Goal: Communication & Community: Answer question/provide support

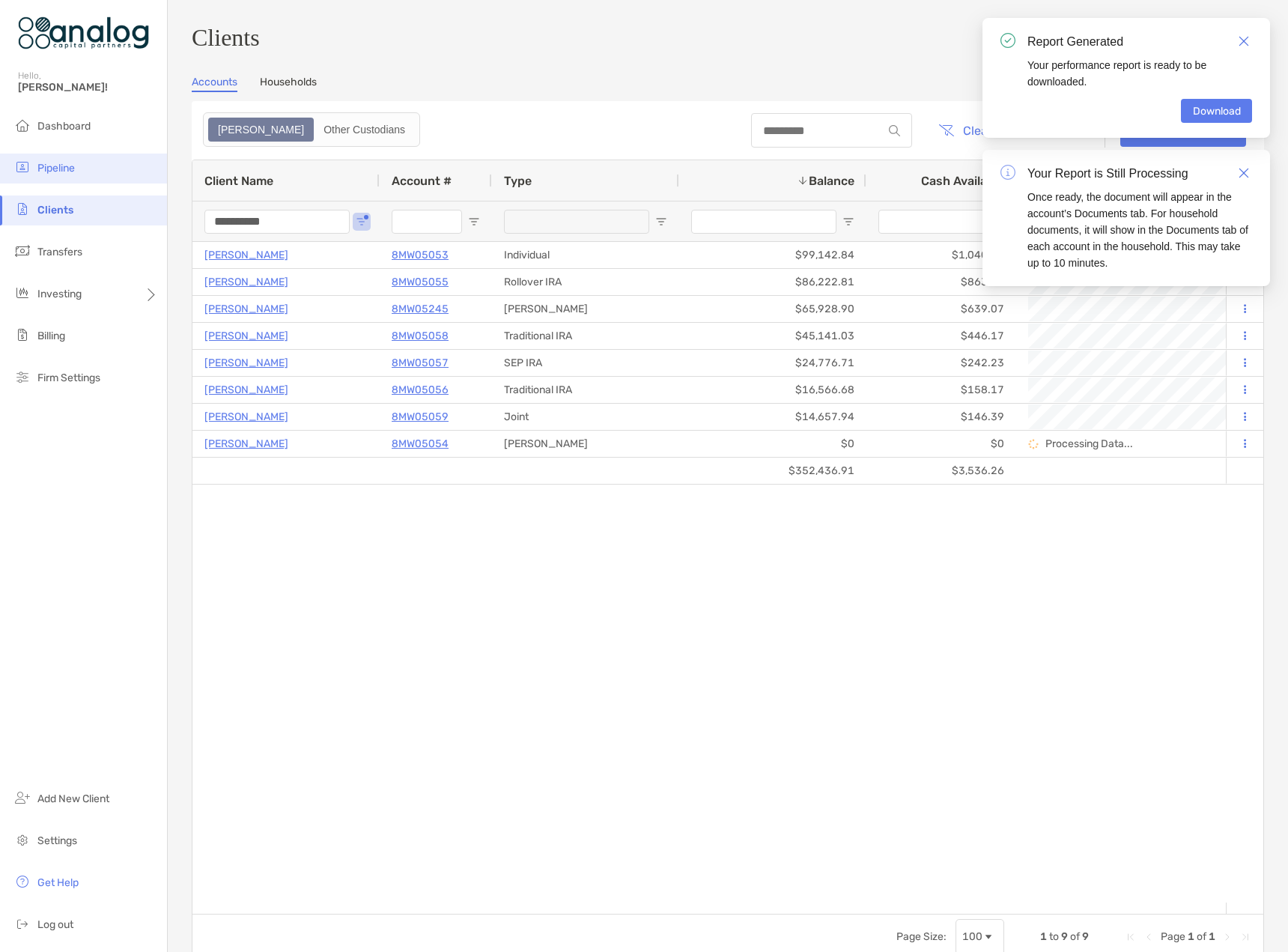
click at [50, 169] on span "Pipeline" at bounding box center [56, 168] width 38 height 13
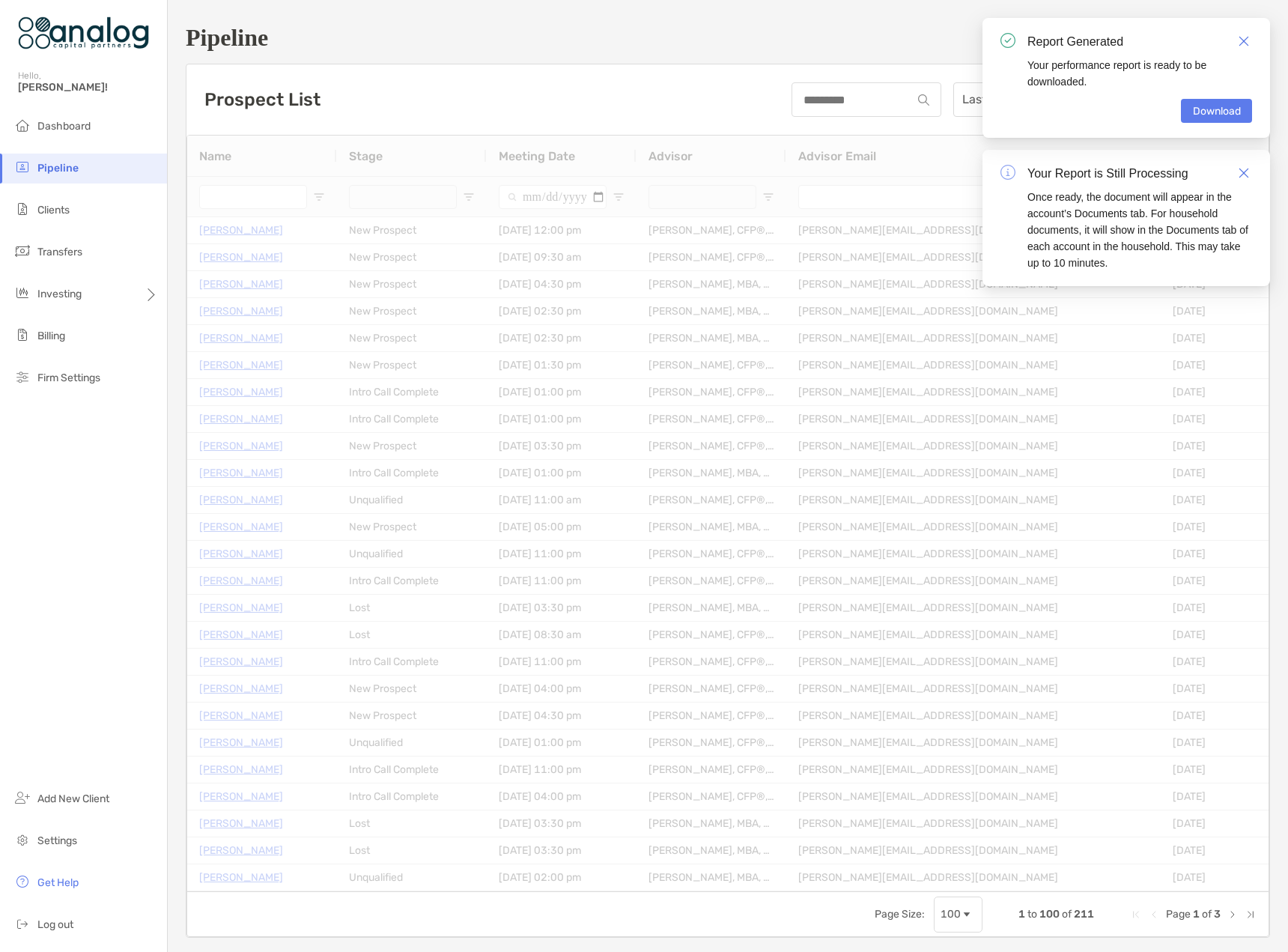
type input "**********"
type input "*****"
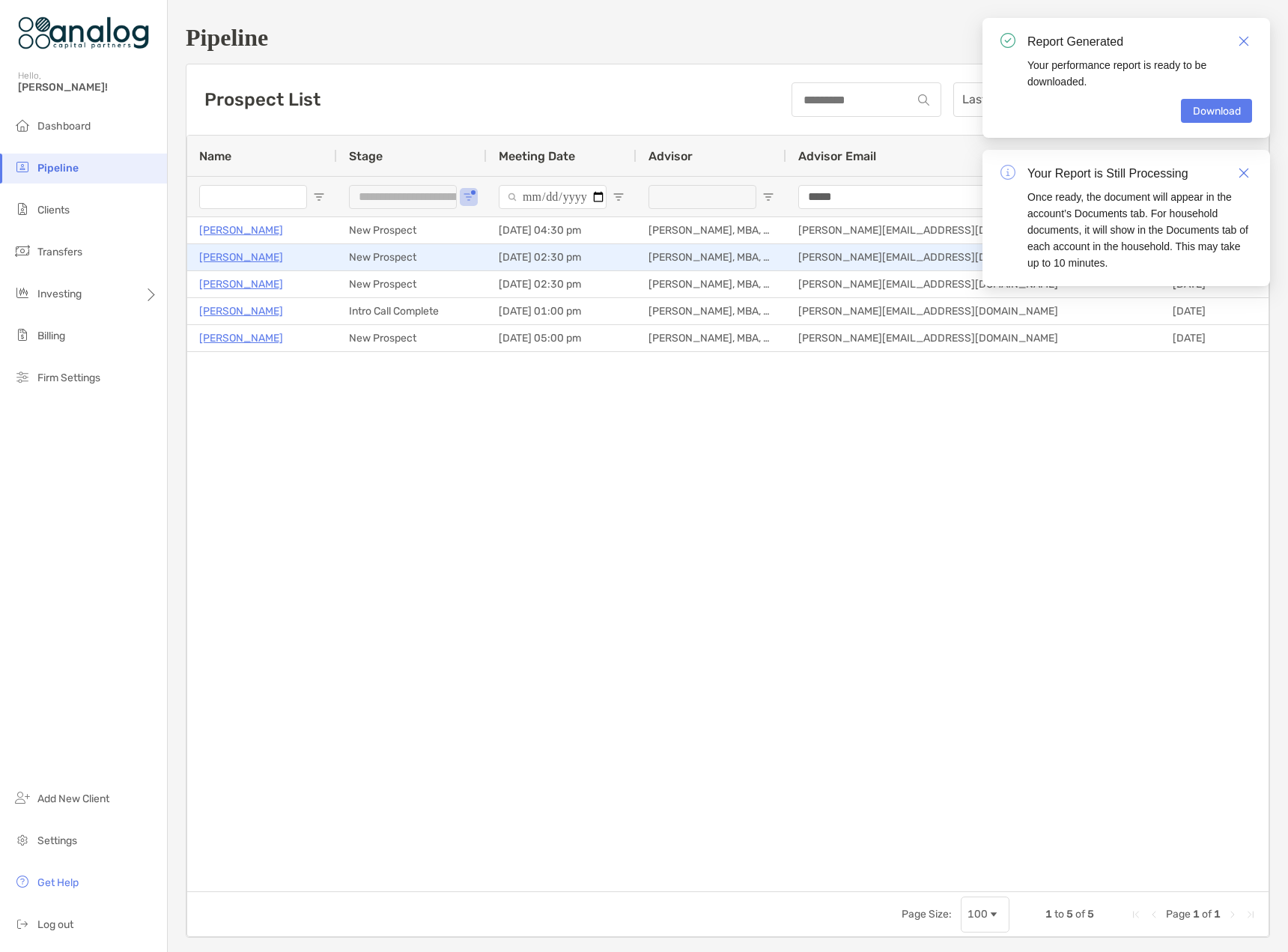
click at [244, 261] on p "[PERSON_NAME]" at bounding box center [241, 258] width 84 height 19
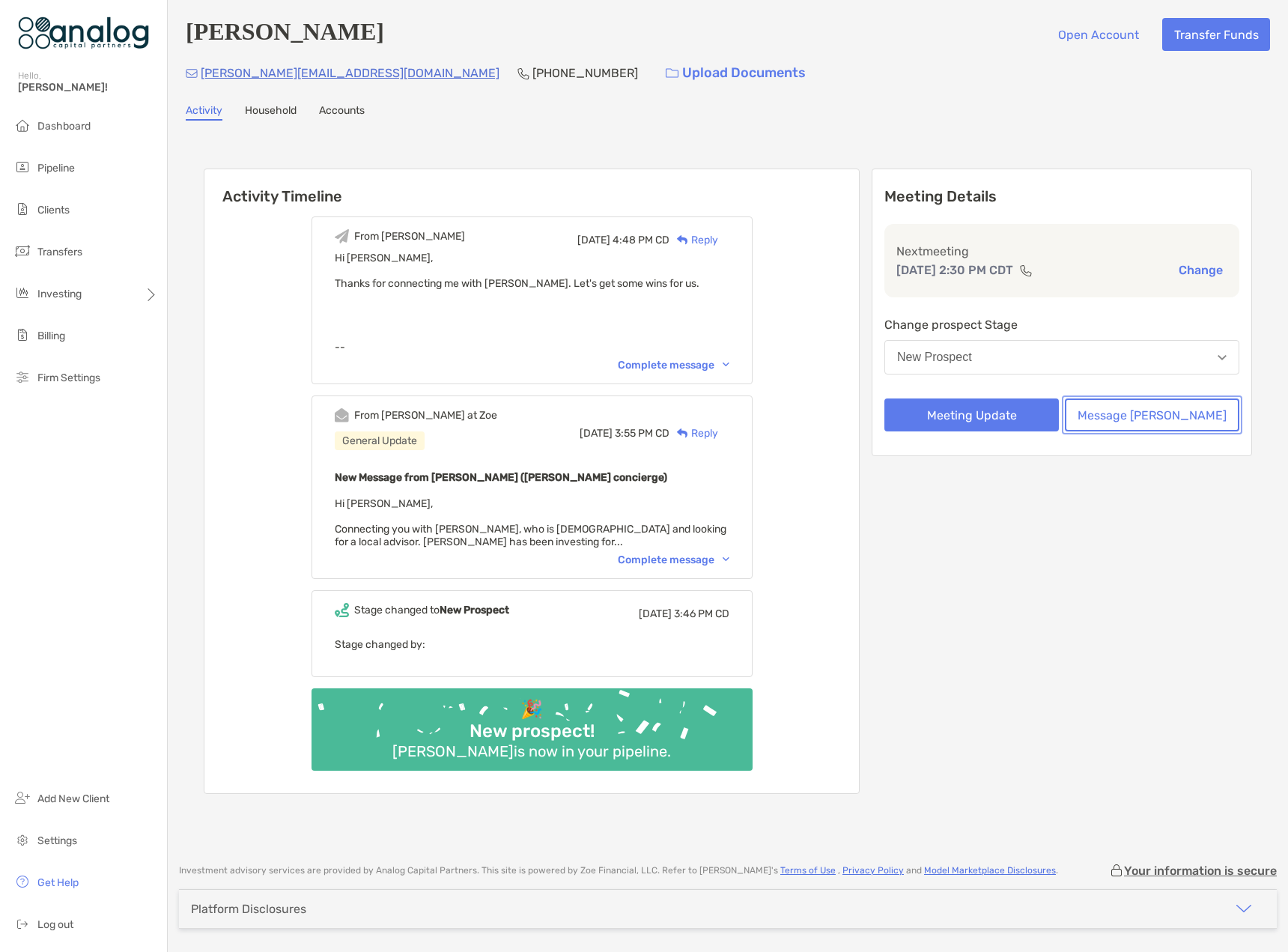
click at [1145, 416] on button "Message Zoe" at bounding box center [1152, 414] width 175 height 33
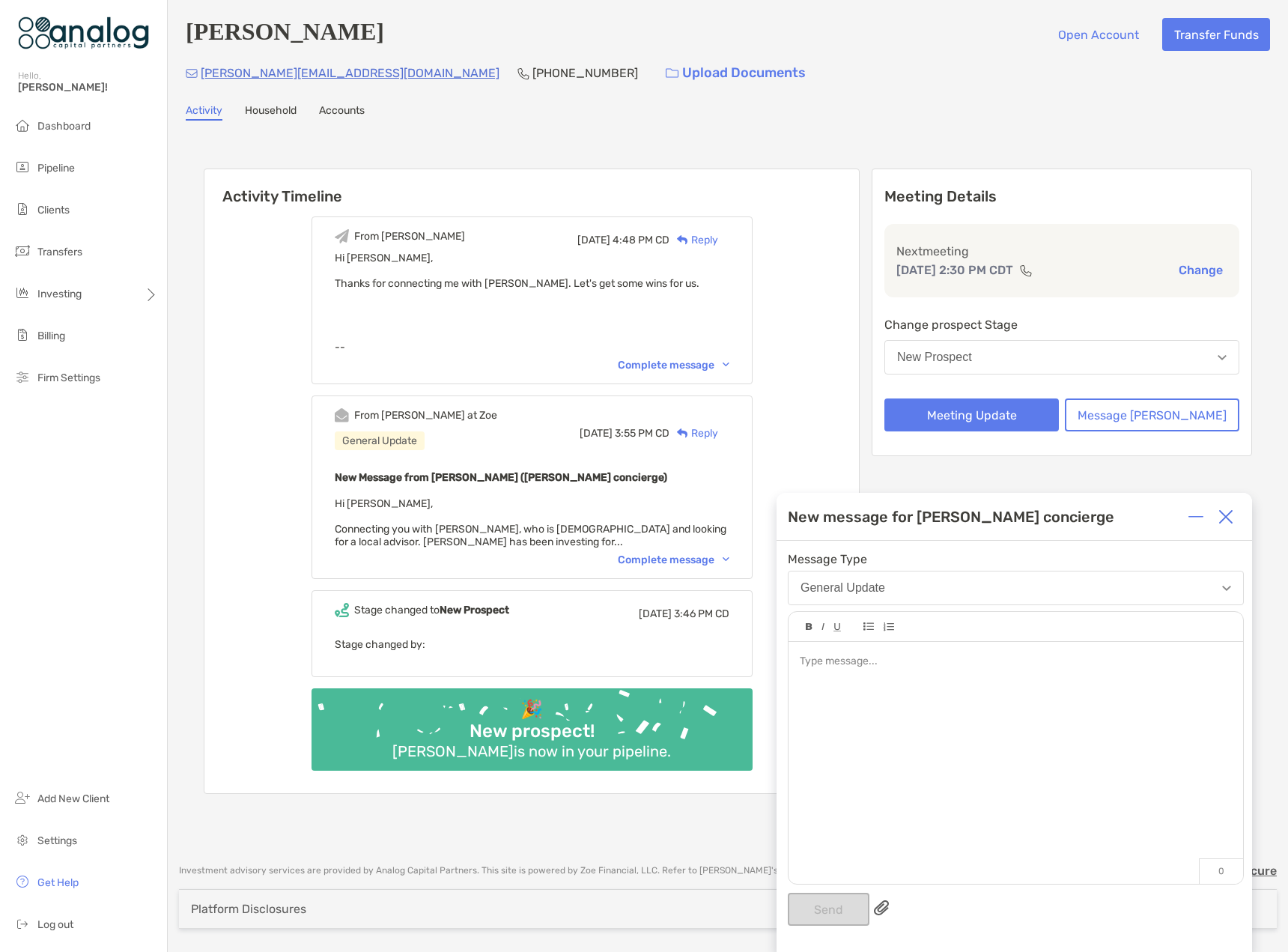
click at [1234, 519] on div at bounding box center [1225, 517] width 30 height 30
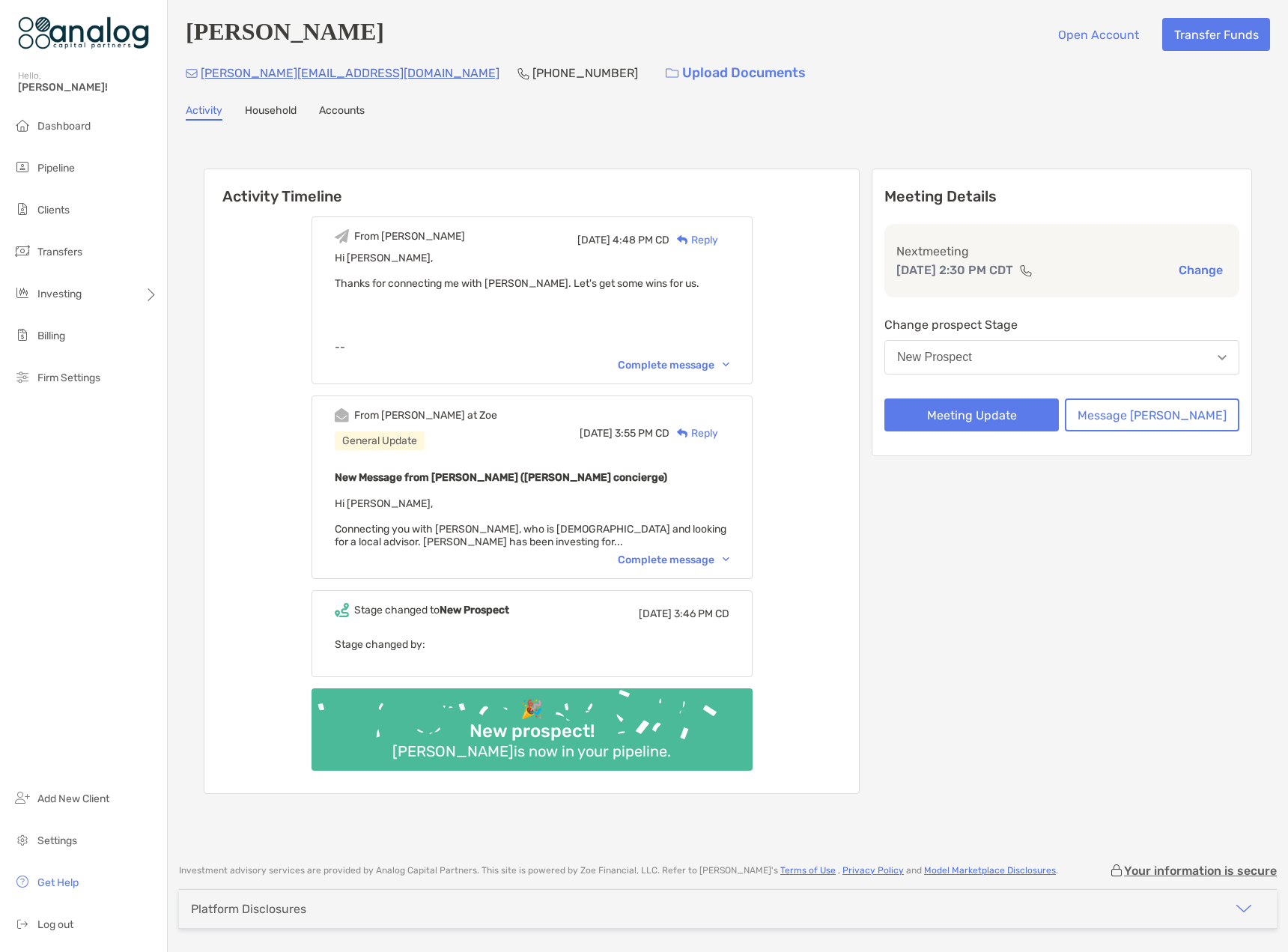
click at [694, 566] on div "Complete message" at bounding box center [673, 560] width 112 height 13
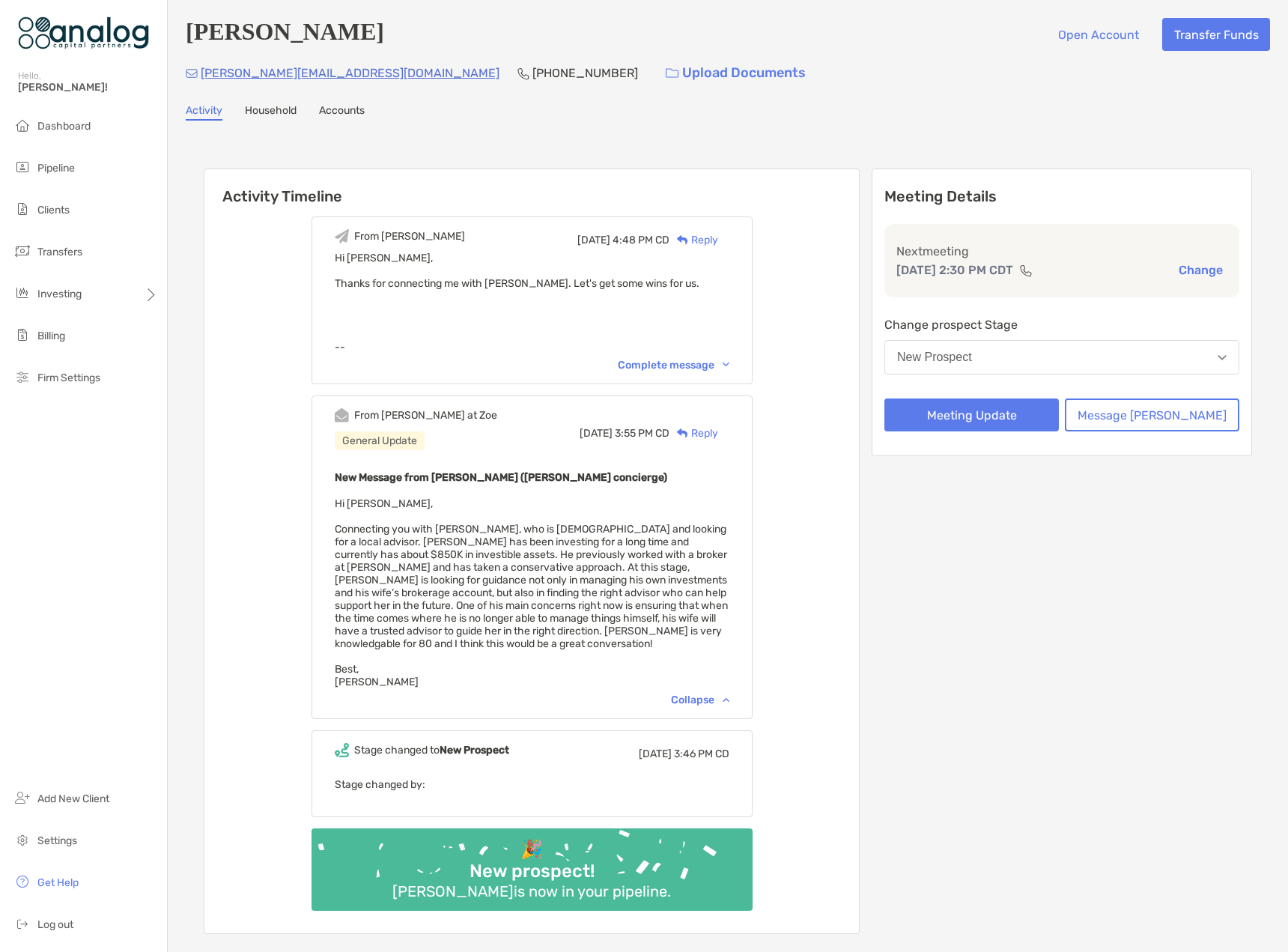
drag, startPoint x: 377, startPoint y: 36, endPoint x: 181, endPoint y: 41, distance: 196.1
click at [181, 41] on div "Joseph Daniels Open Account Transfer Funds randy@dlarchitecture.net (214) 498-6…" at bounding box center [727, 494] width 1120 height 989
drag, startPoint x: 355, startPoint y: 77, endPoint x: 243, endPoint y: 81, distance: 112.1
click at [243, 81] on div "randy@dlarchitecture.net (214) 498-6352 Upload Documents" at bounding box center [728, 73] width 1084 height 32
copy p "dlarchitecture.net"
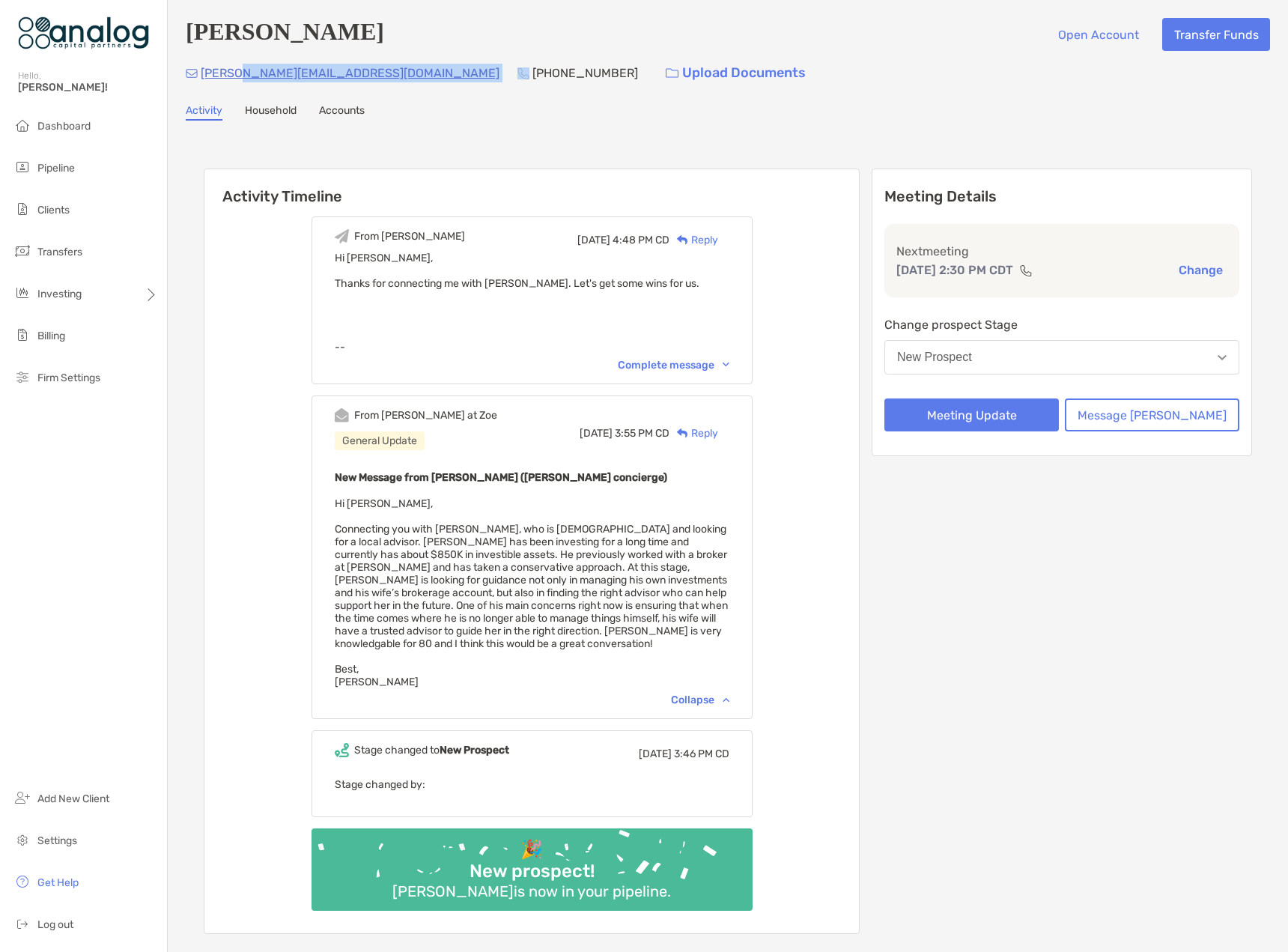
drag, startPoint x: 381, startPoint y: 34, endPoint x: 188, endPoint y: 45, distance: 193.3
click at [188, 45] on div "Joseph Daniels Open Account Transfer Funds" at bounding box center [728, 34] width 1084 height 33
copy h4 "[PERSON_NAME]"
click at [712, 705] on div "Collapse" at bounding box center [700, 700] width 58 height 13
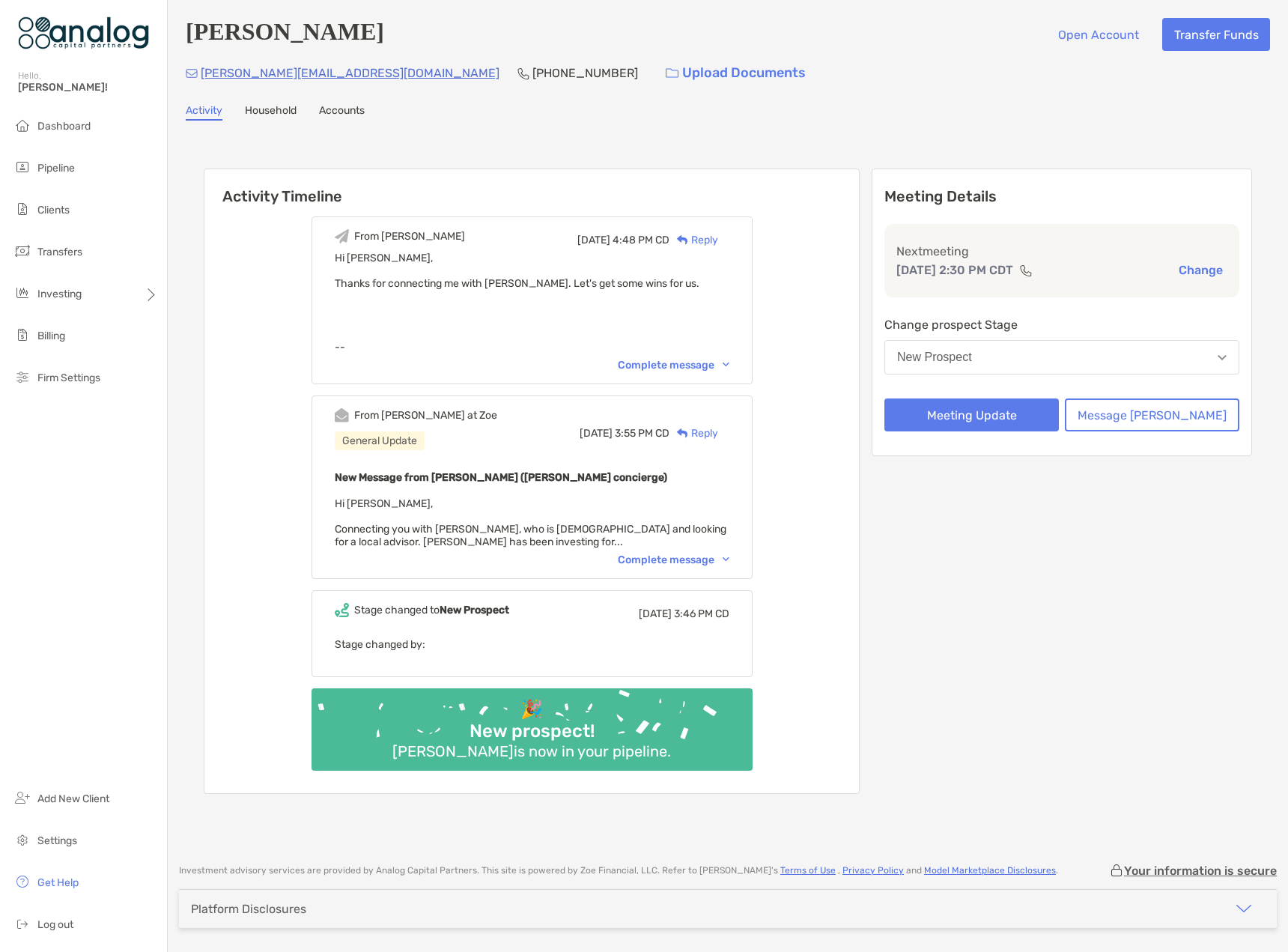
click at [674, 561] on div "Complete message" at bounding box center [673, 560] width 112 height 13
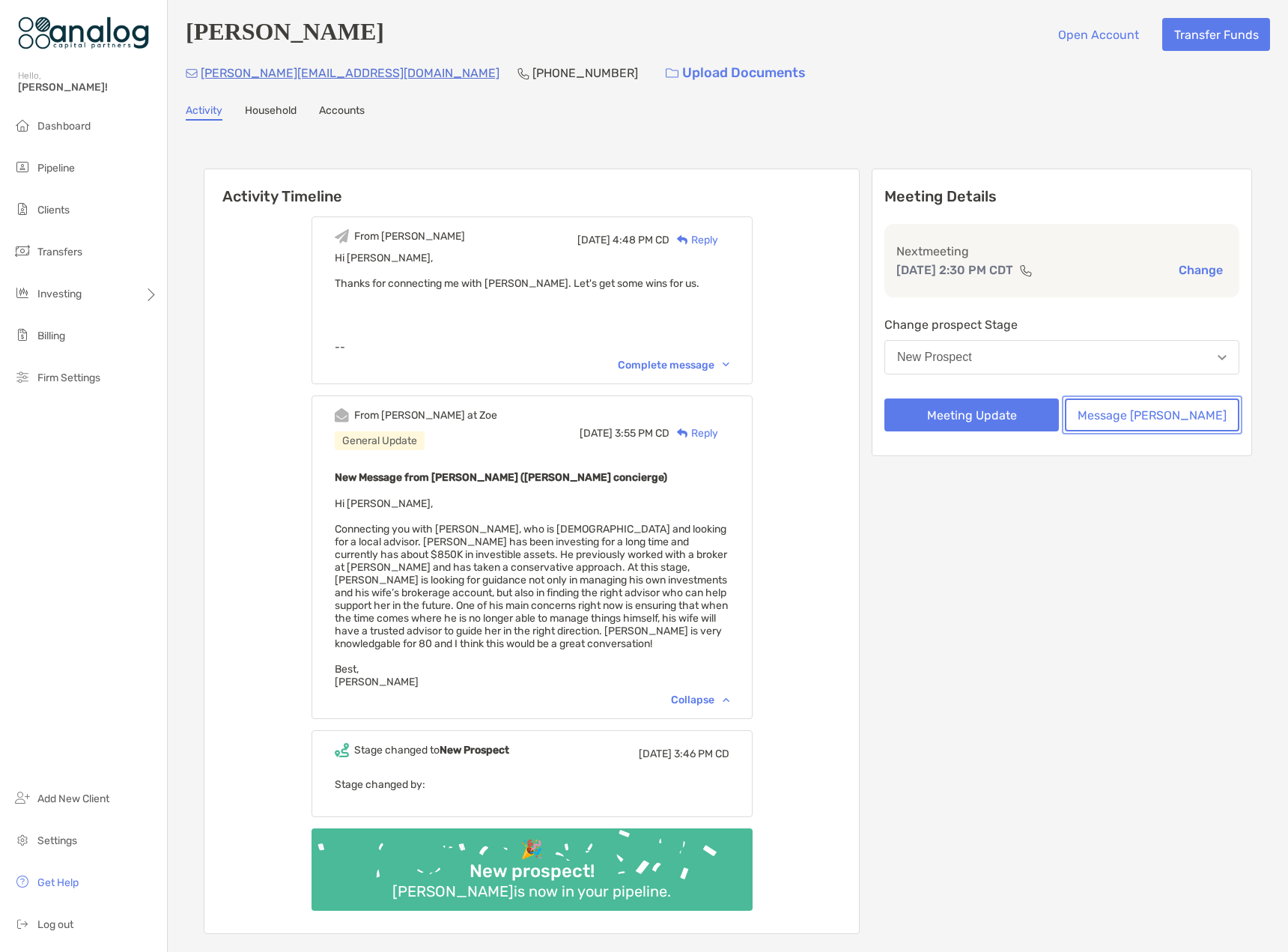
click at [1128, 423] on button "Message Zoe" at bounding box center [1152, 414] width 175 height 33
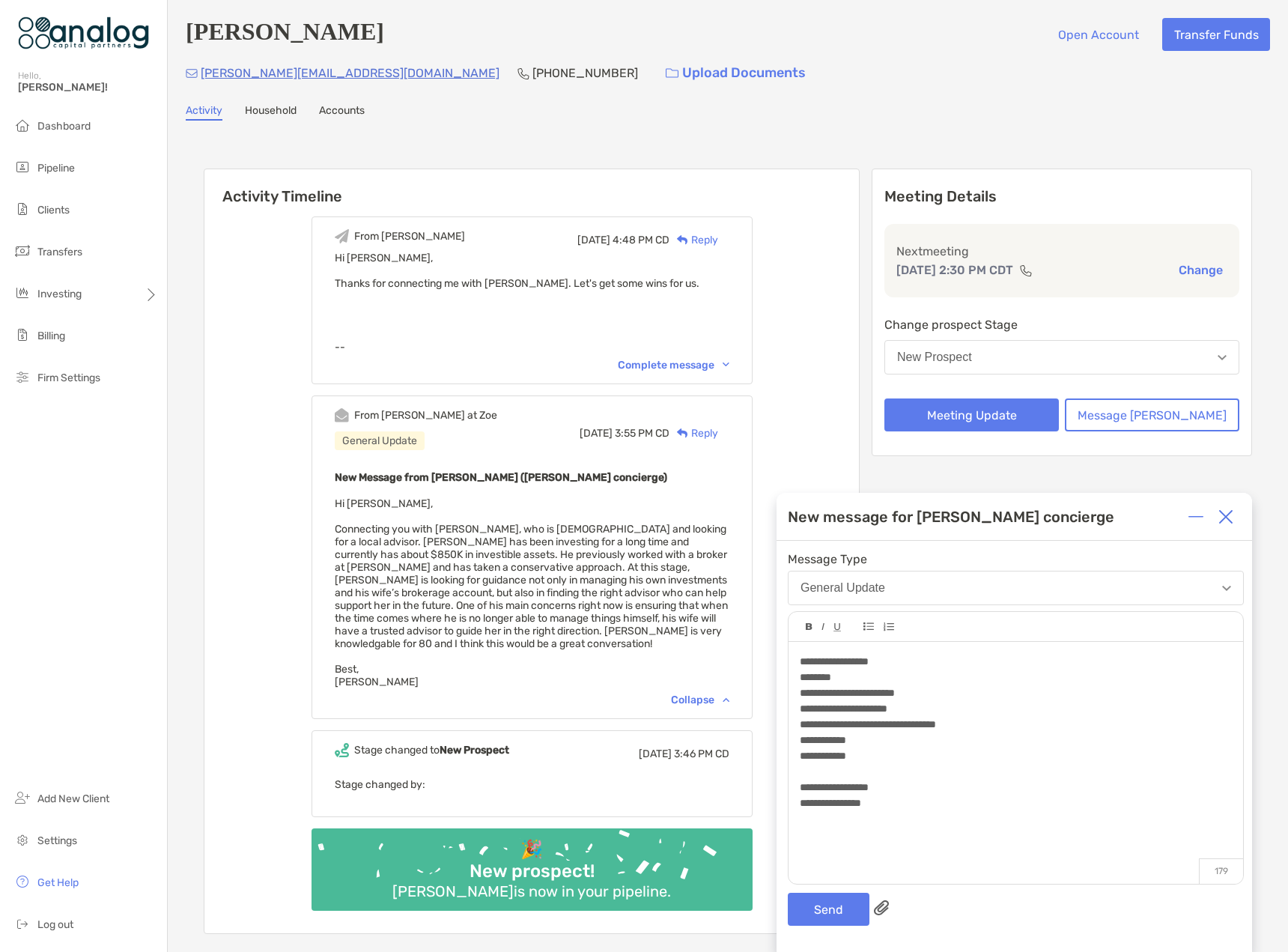
click at [891, 760] on div "**********" at bounding box center [1015, 756] width 431 height 16
click at [908, 851] on div "**********" at bounding box center [1015, 850] width 431 height 16
click at [899, 800] on div "**********" at bounding box center [1015, 803] width 431 height 16
click at [892, 754] on div "**********" at bounding box center [1015, 756] width 431 height 16
click at [973, 779] on div "**********" at bounding box center [1015, 772] width 431 height 16
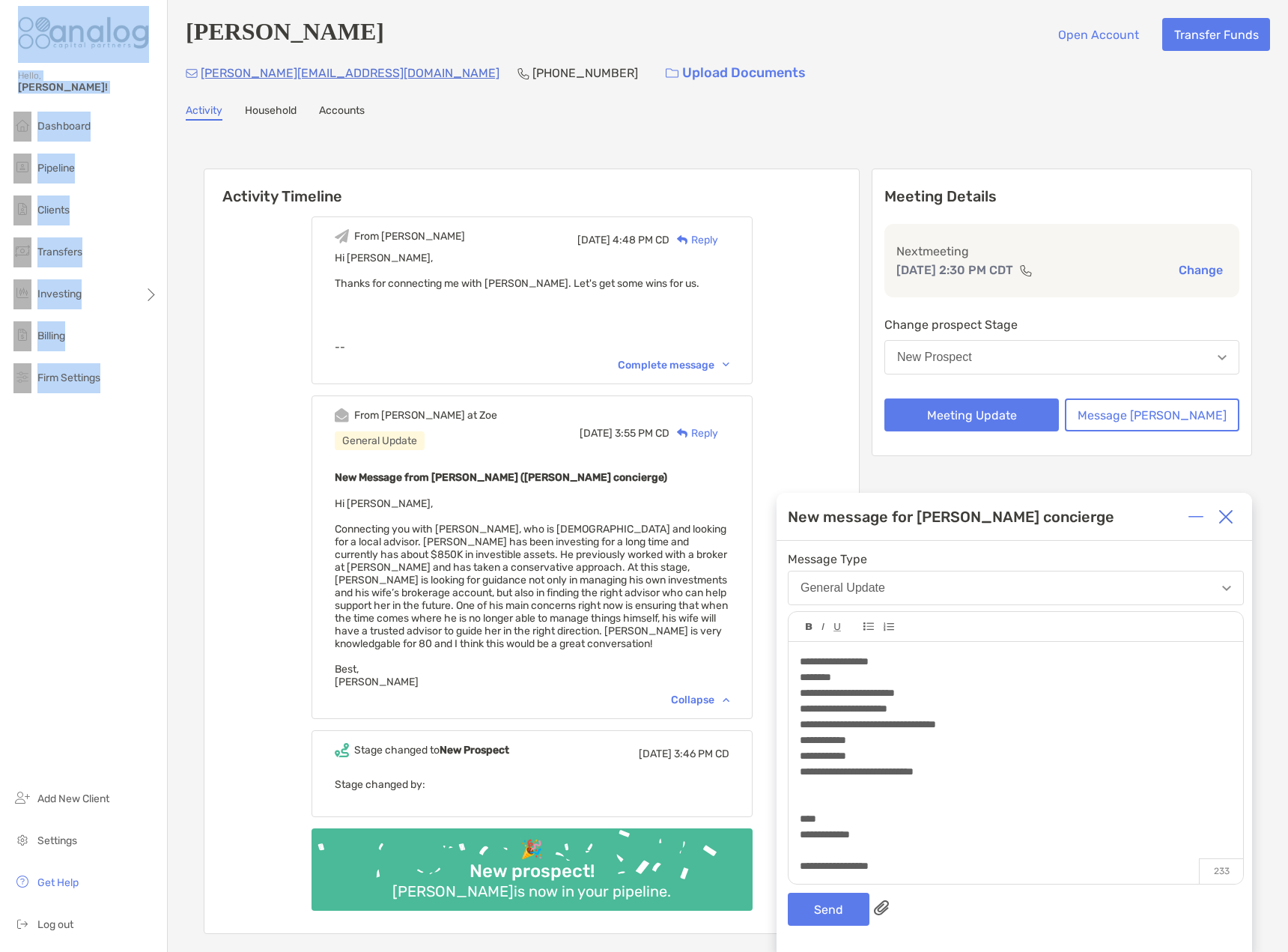
drag, startPoint x: 10, startPoint y: 117, endPoint x: 146, endPoint y: 54, distance: 149.9
click at [148, 148] on div "Hello, Billy! Dashboard Pipeline Clients Transfers Investing Billing Firm Setti…" at bounding box center [84, 476] width 167 height 952
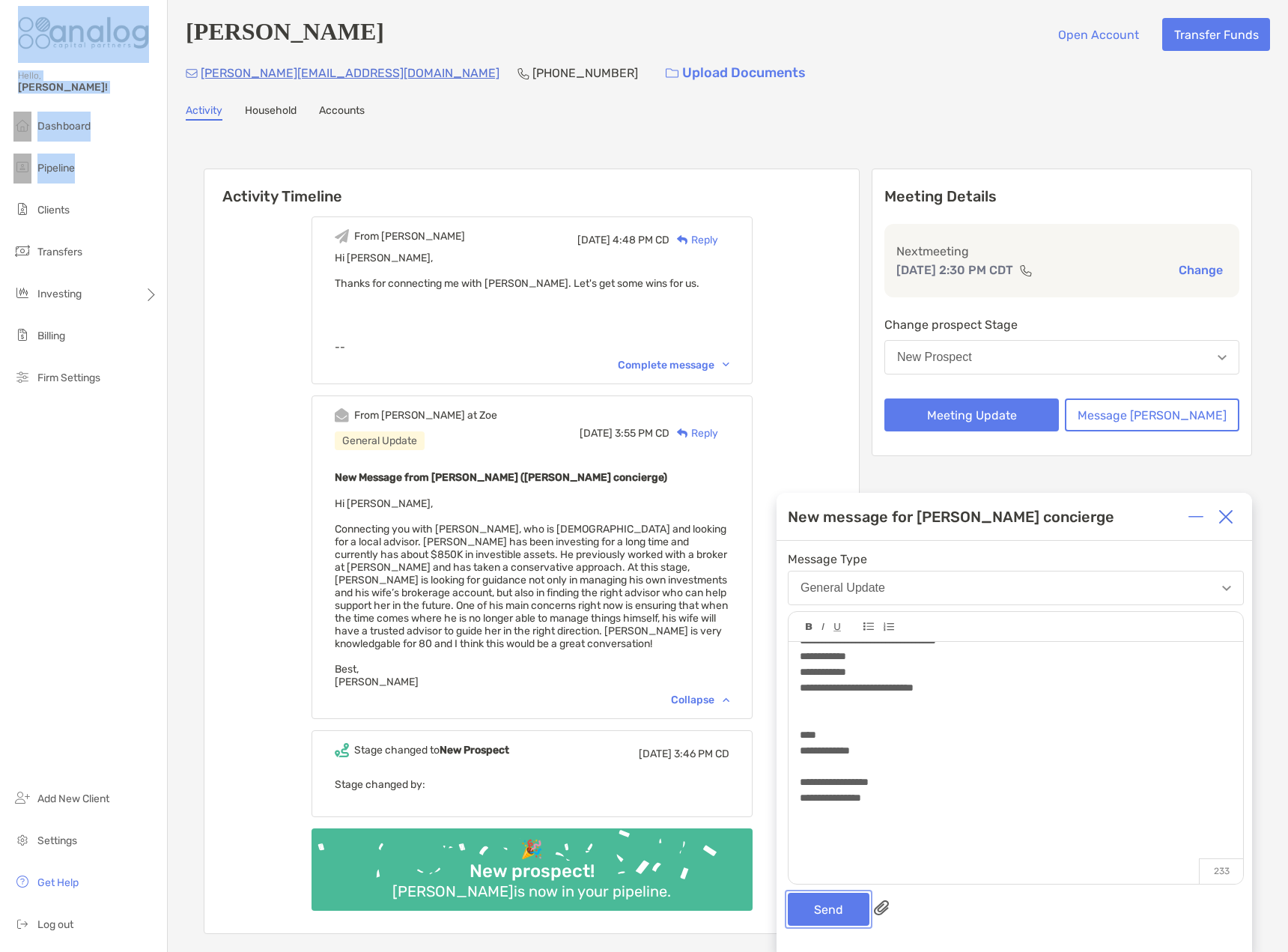
click at [834, 908] on button "Send" at bounding box center [828, 909] width 82 height 33
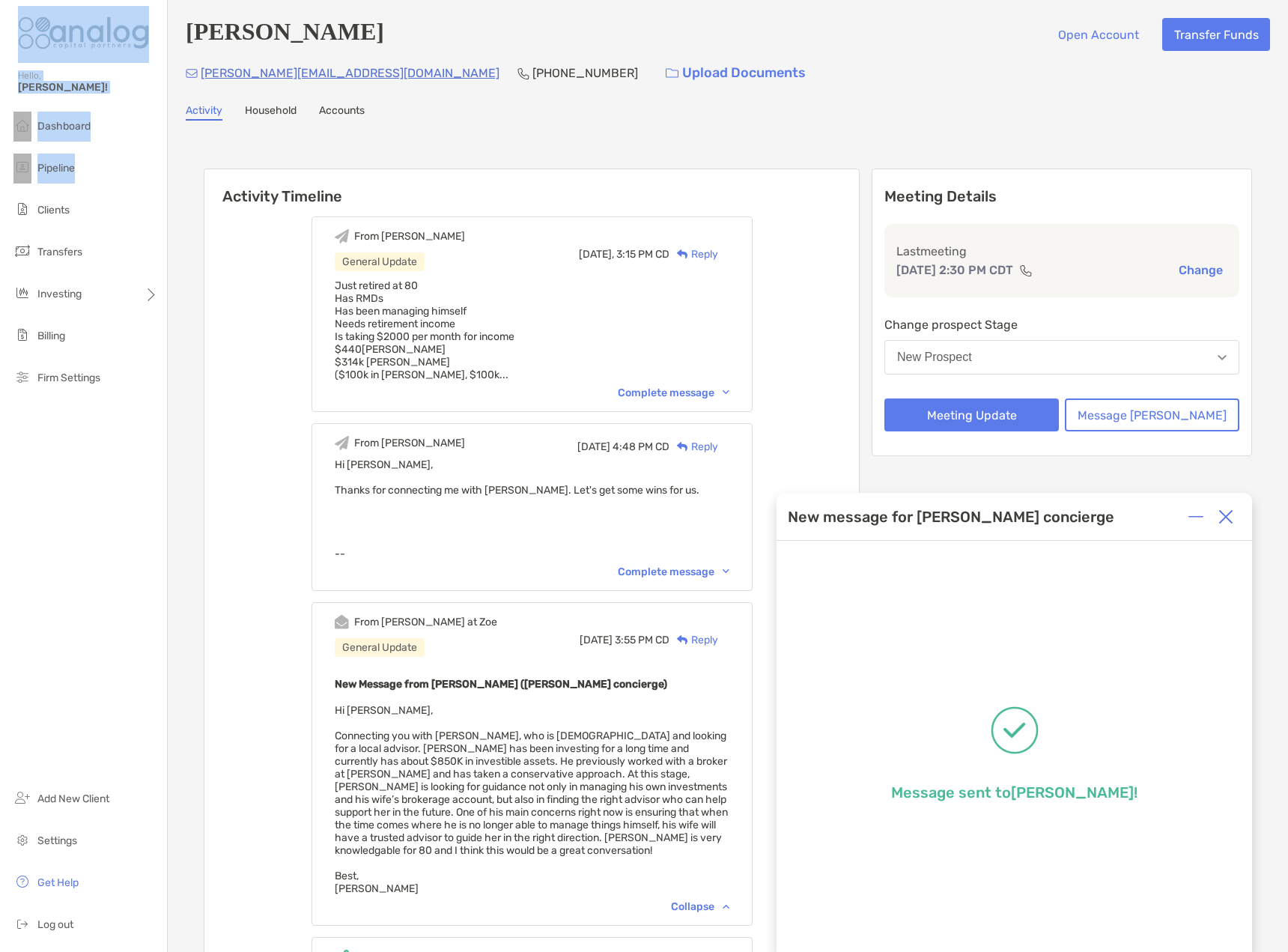
click at [1227, 518] on img at bounding box center [1225, 517] width 15 height 15
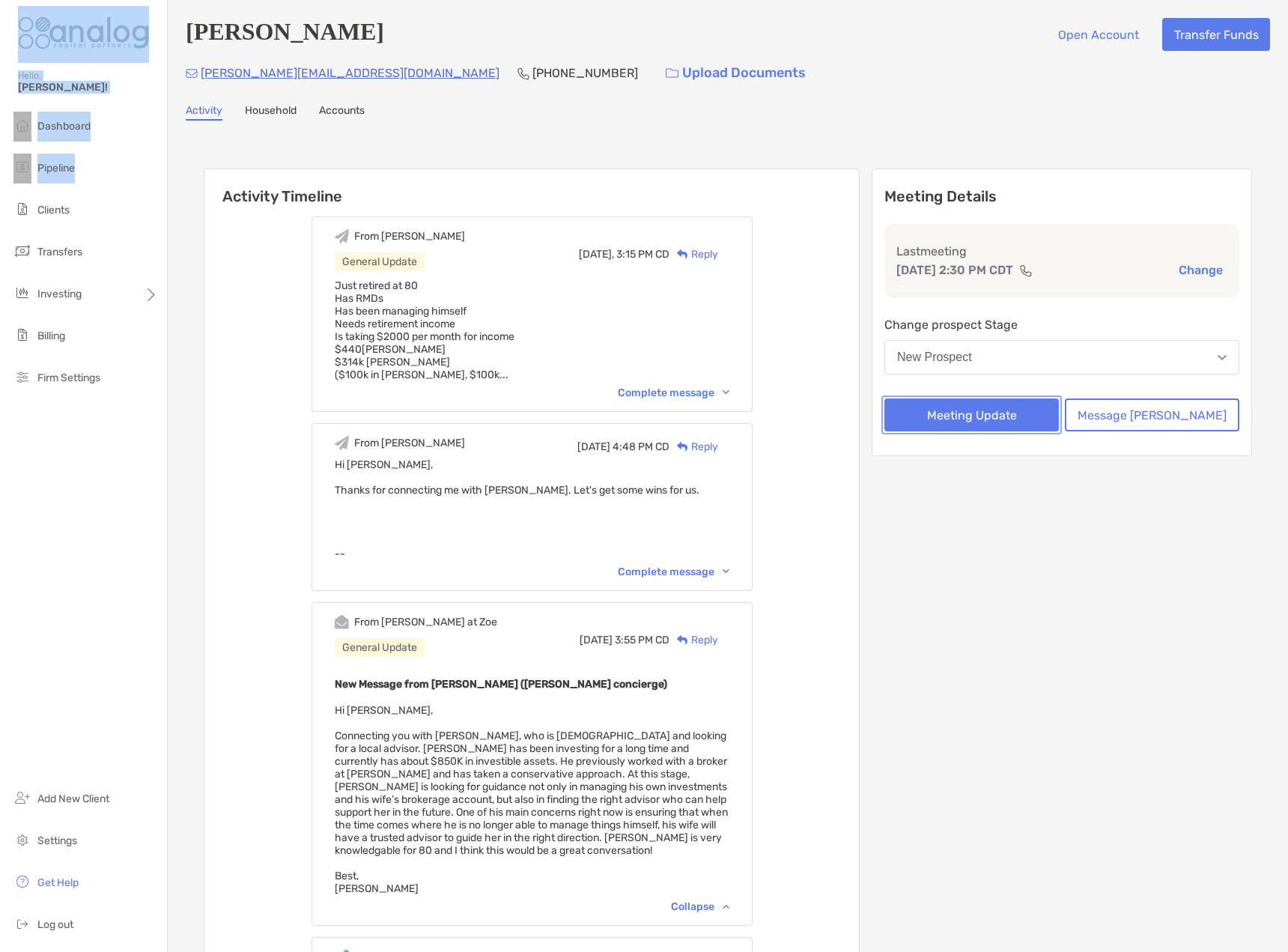
click at [1040, 418] on button "Meeting Update" at bounding box center [971, 414] width 175 height 33
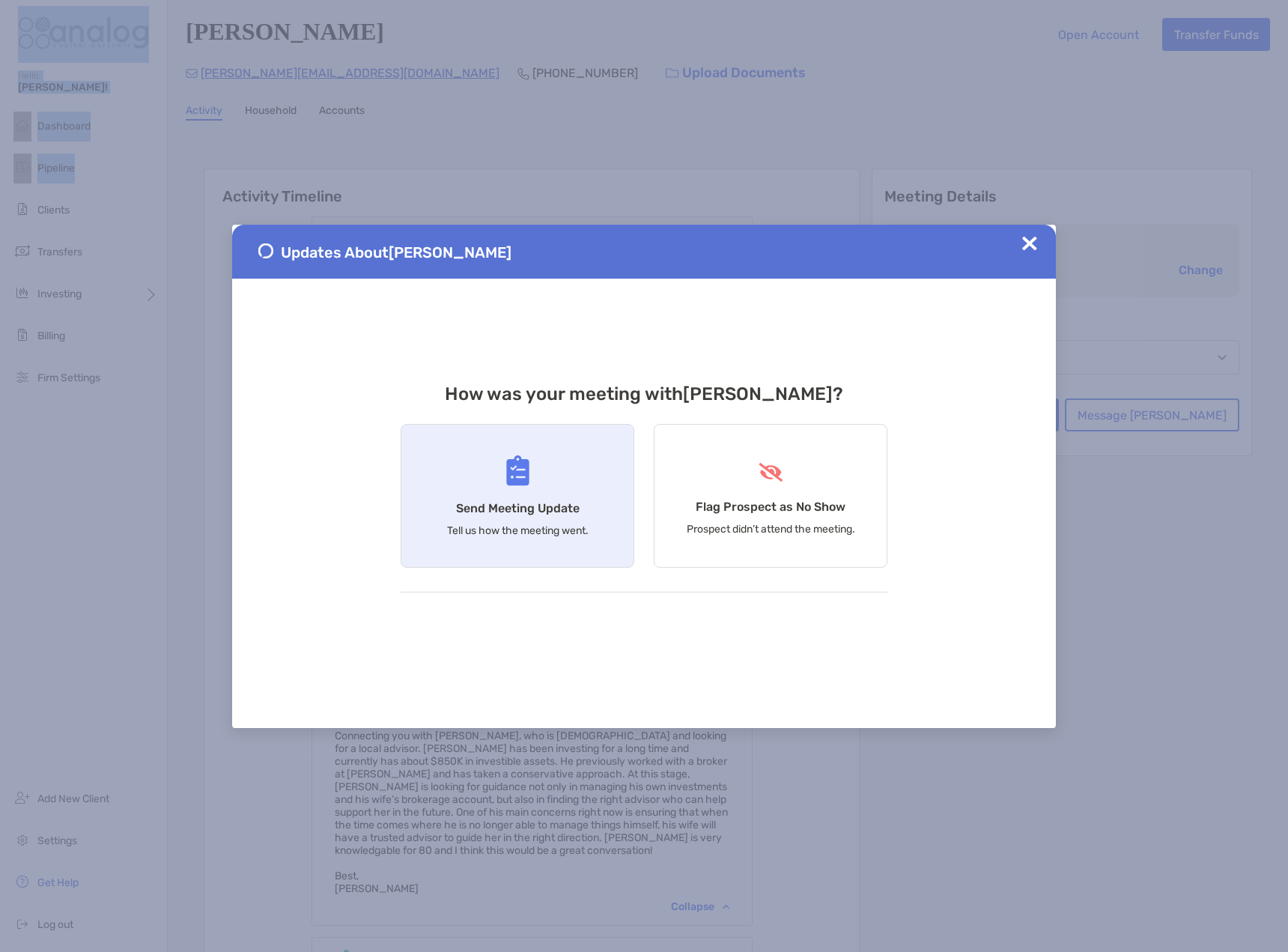
click at [524, 473] on img at bounding box center [518, 470] width 23 height 31
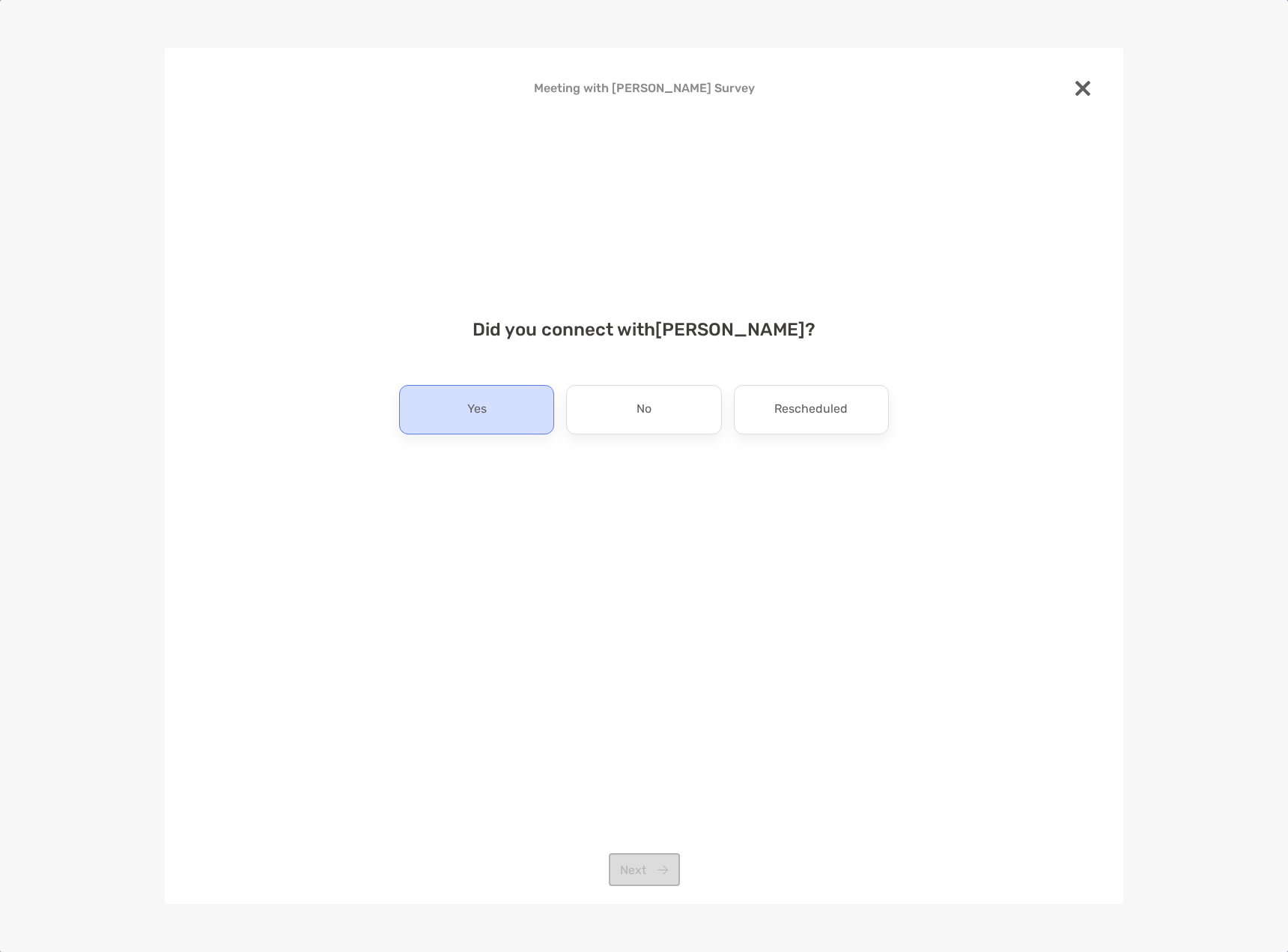
click at [472, 419] on p "Yes" at bounding box center [476, 409] width 20 height 23
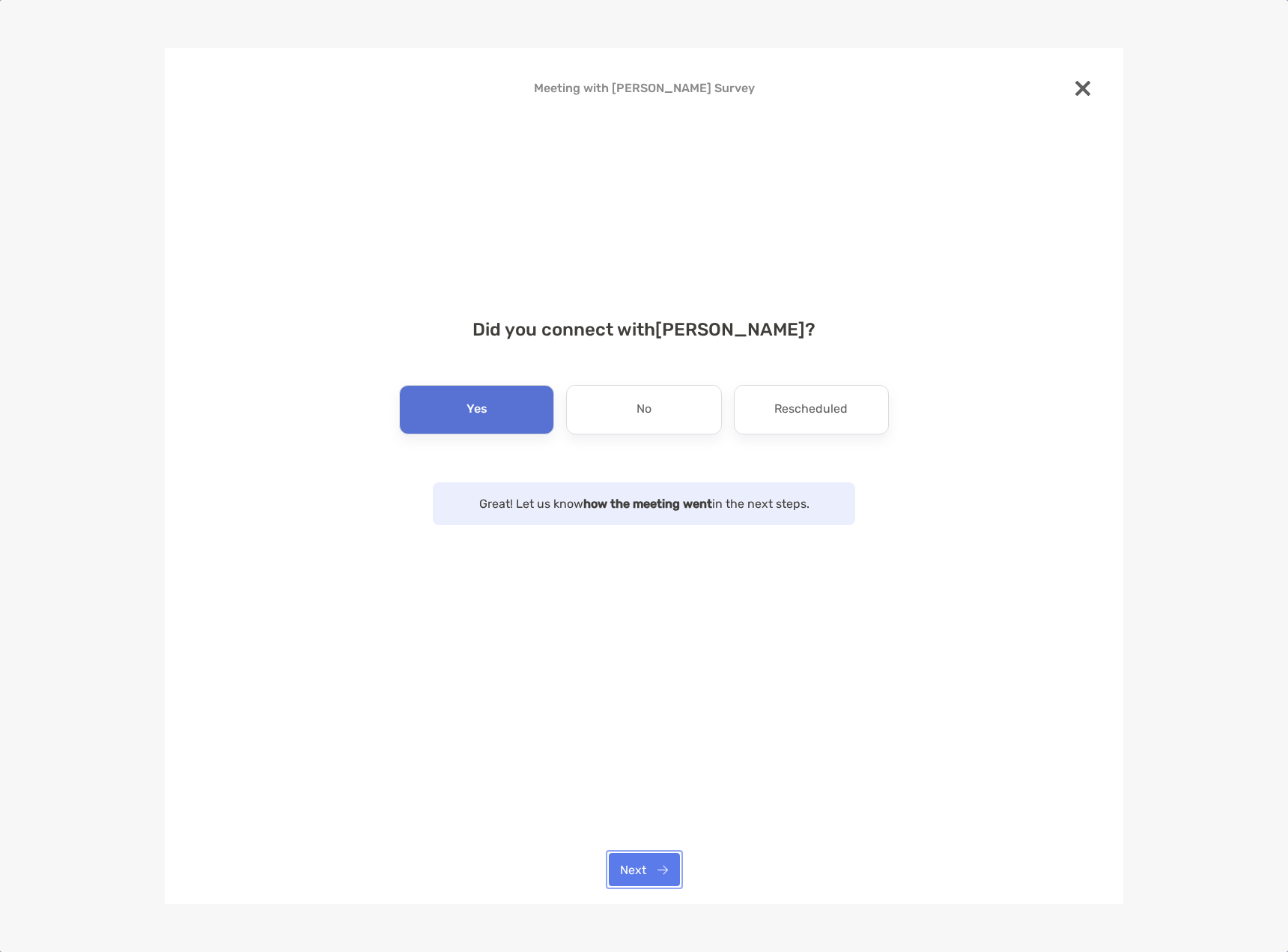
click at [647, 865] on button "Next" at bounding box center [644, 869] width 71 height 33
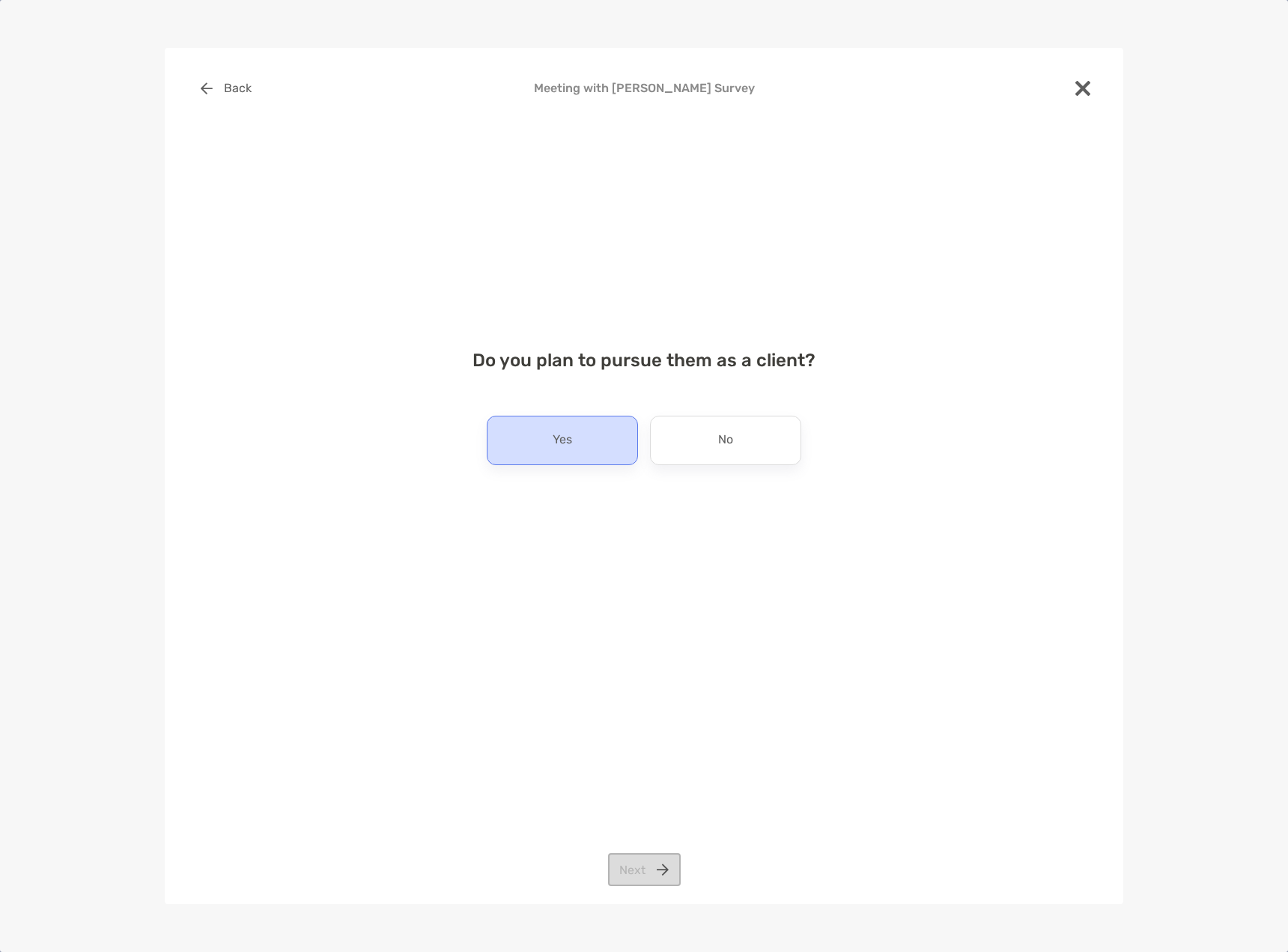
click at [594, 440] on div "Yes" at bounding box center [562, 440] width 151 height 50
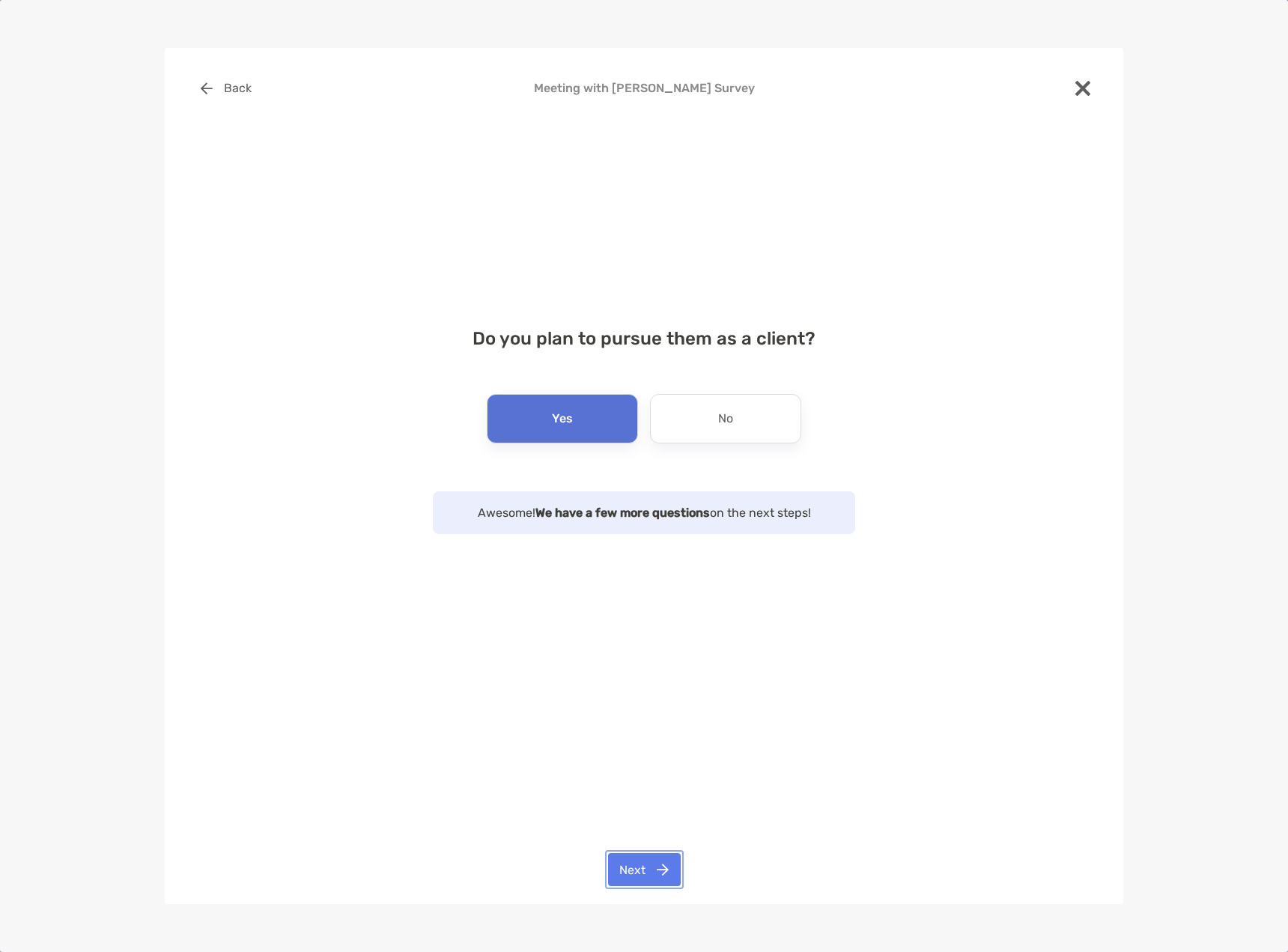
click at [661, 866] on button "Next" at bounding box center [644, 869] width 72 height 33
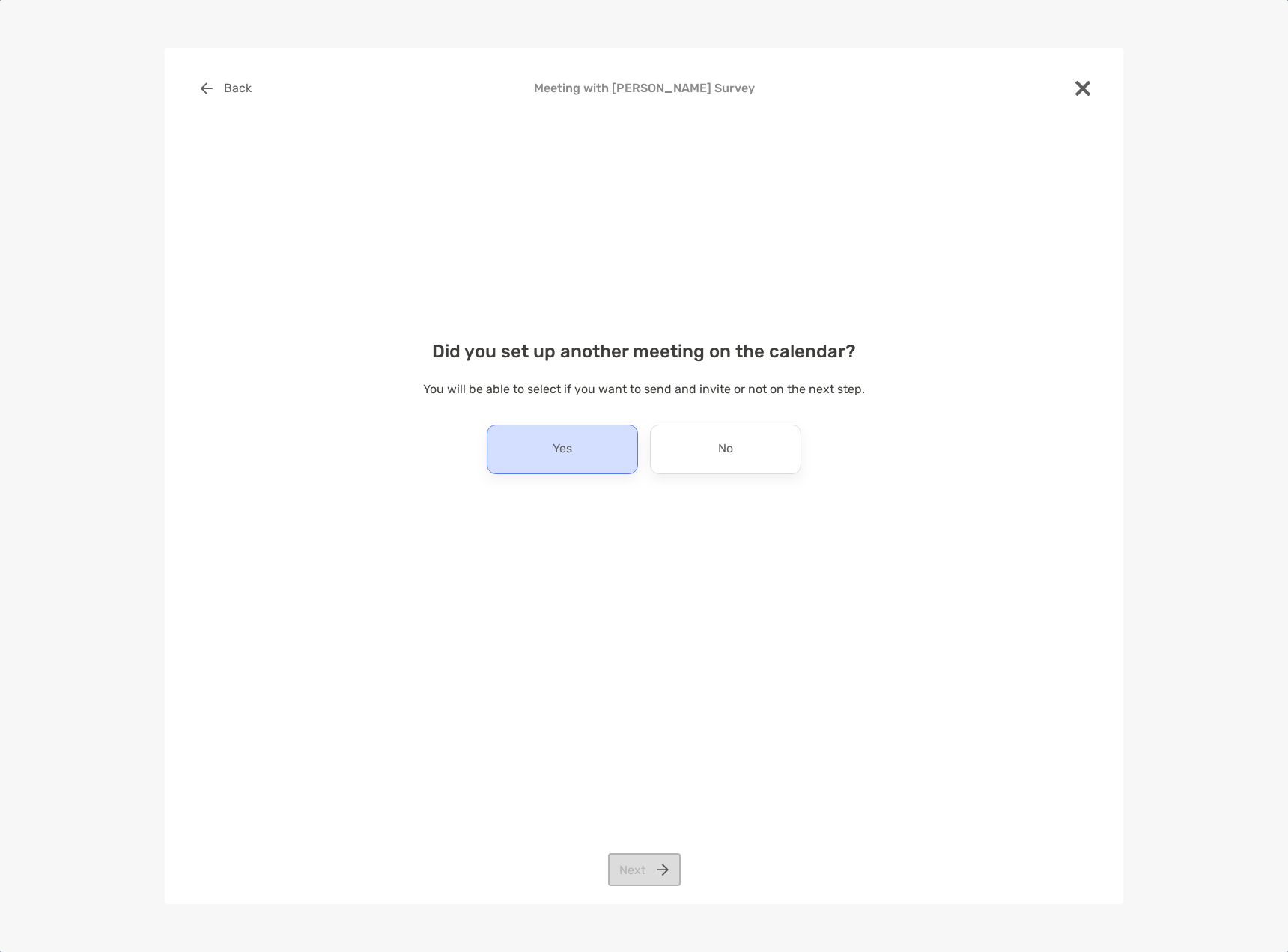
click at [548, 466] on div "Yes" at bounding box center [562, 449] width 151 height 50
click at [642, 868] on button "Next" at bounding box center [644, 869] width 72 height 33
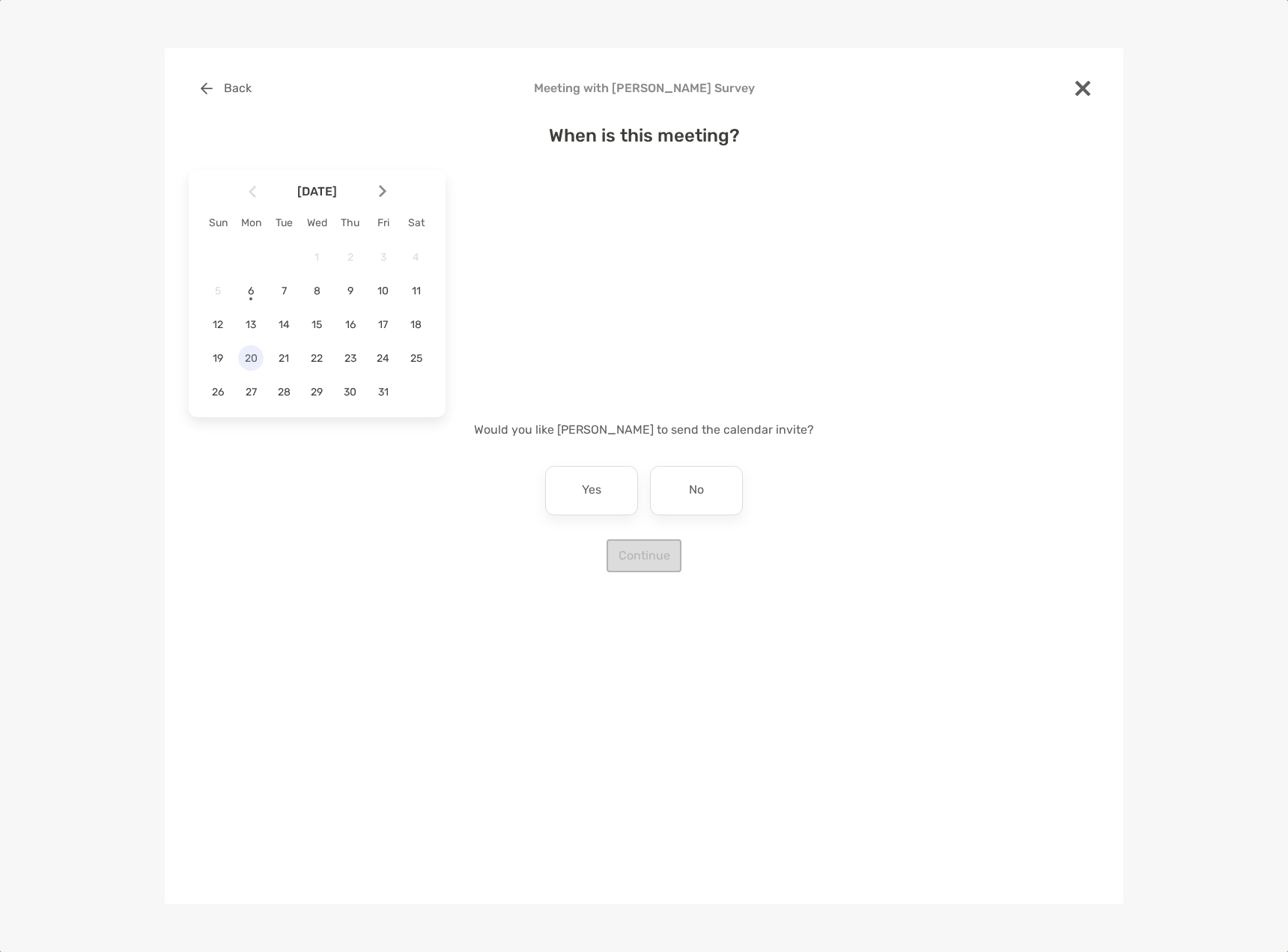
click at [254, 354] on span "20" at bounding box center [250, 359] width 25 height 13
click at [286, 352] on span "21" at bounding box center [283, 359] width 25 height 13
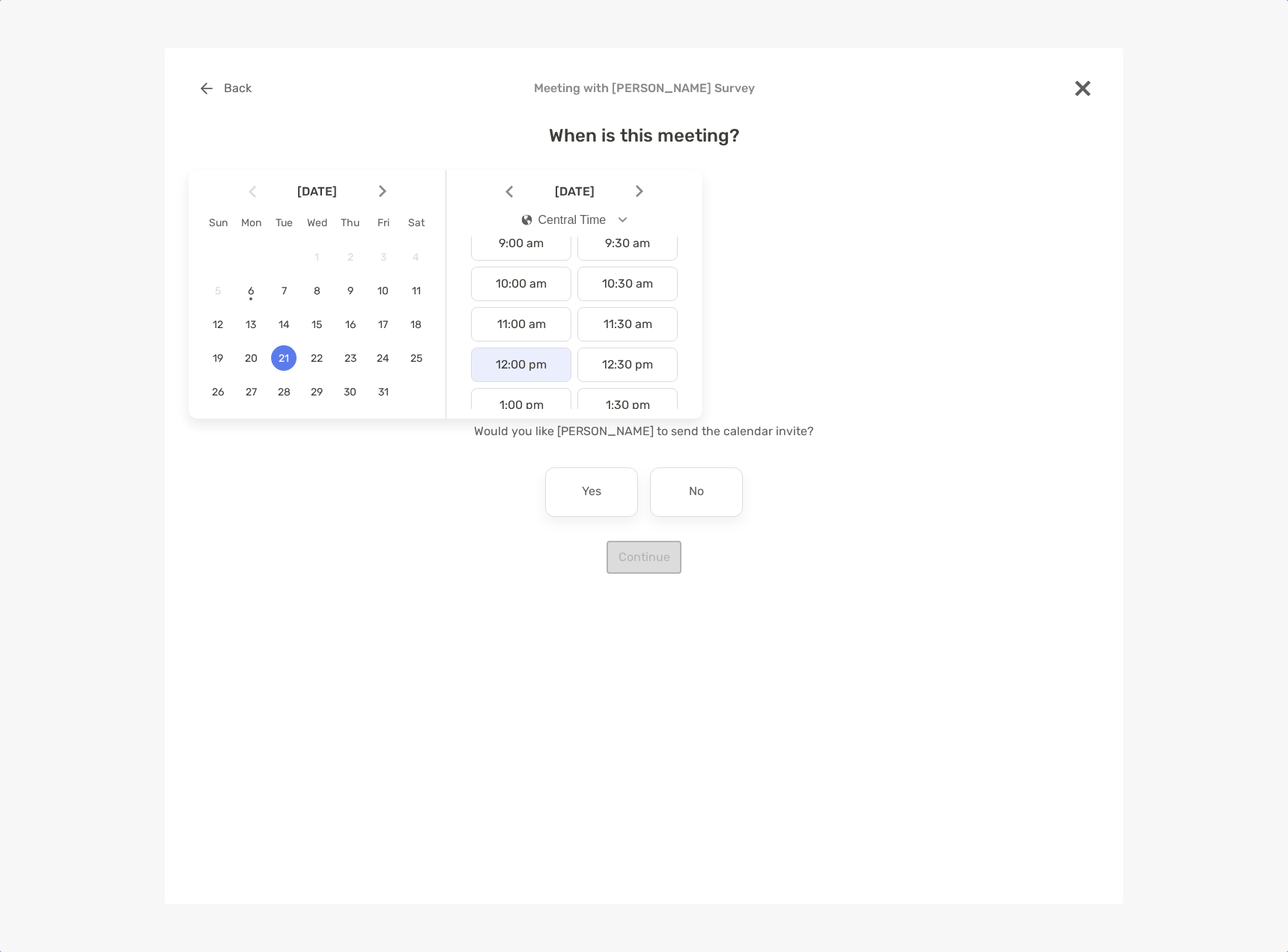
click at [539, 360] on div "12:00 pm" at bounding box center [520, 365] width 101 height 35
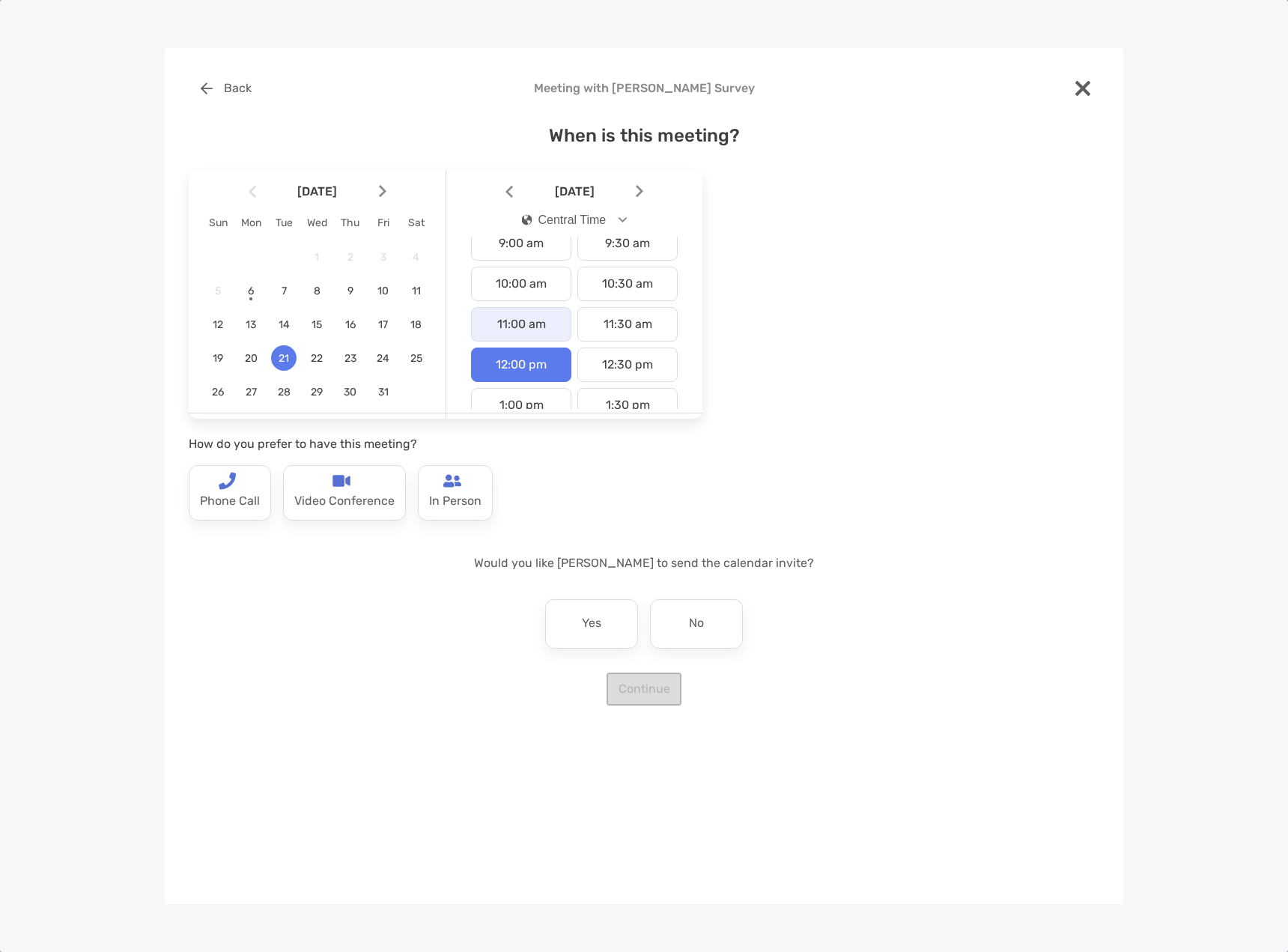
click at [524, 333] on div "11:00 am" at bounding box center [520, 324] width 101 height 35
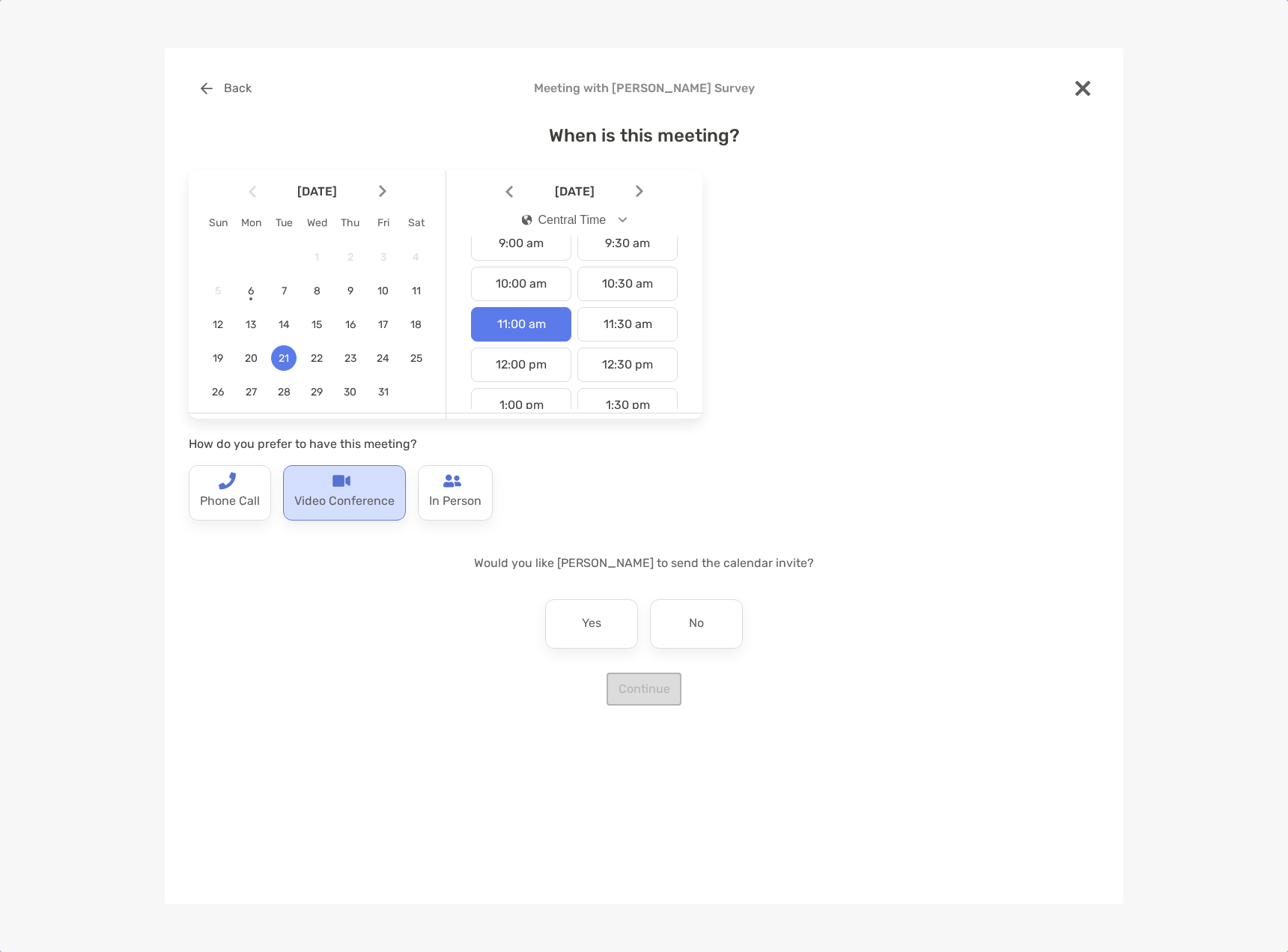
click at [342, 498] on p "Video Conference" at bounding box center [344, 501] width 101 height 23
click at [609, 620] on div "Yes" at bounding box center [591, 623] width 93 height 50
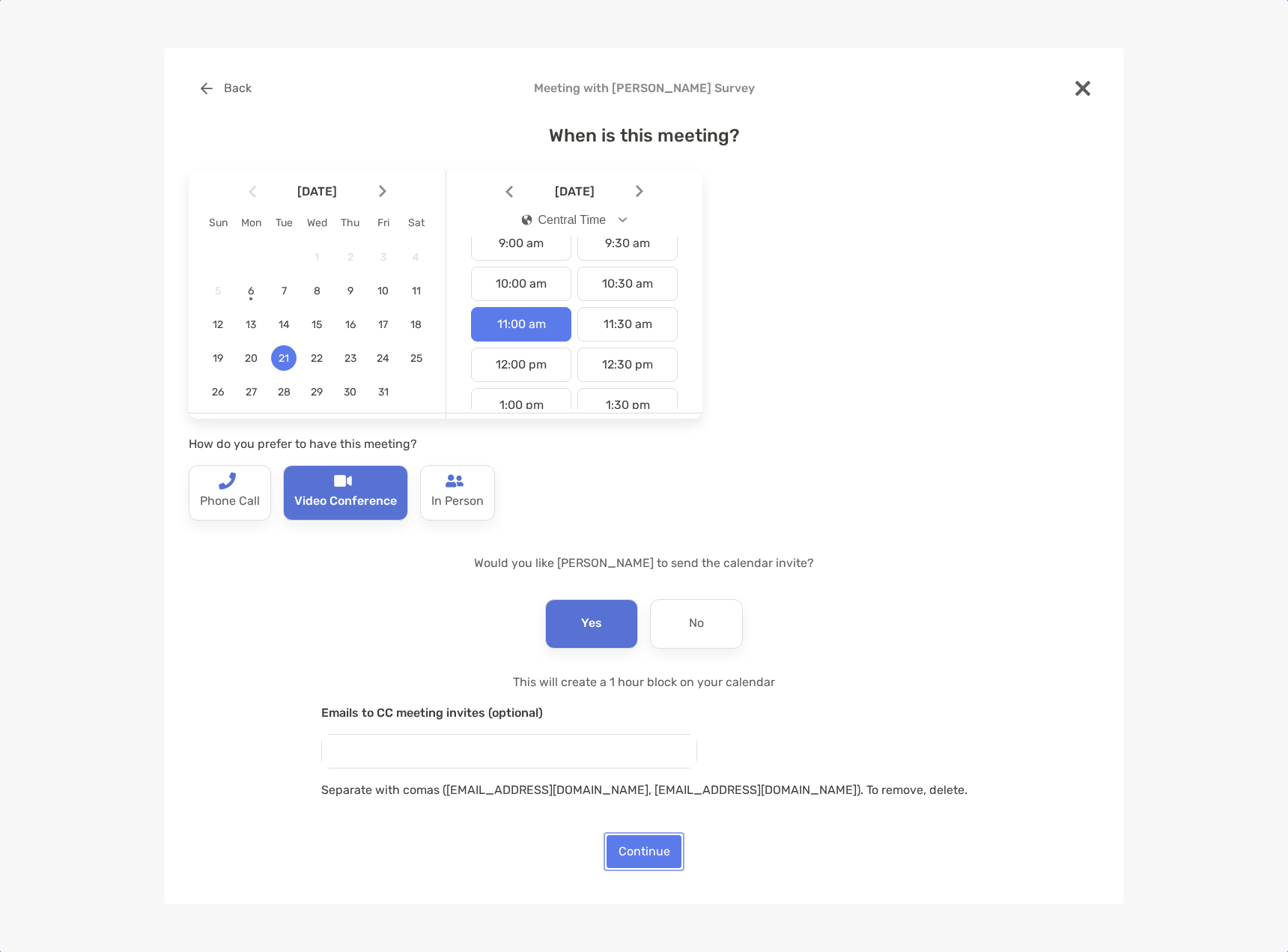
click at [643, 852] on button "Continue" at bounding box center [644, 851] width 75 height 33
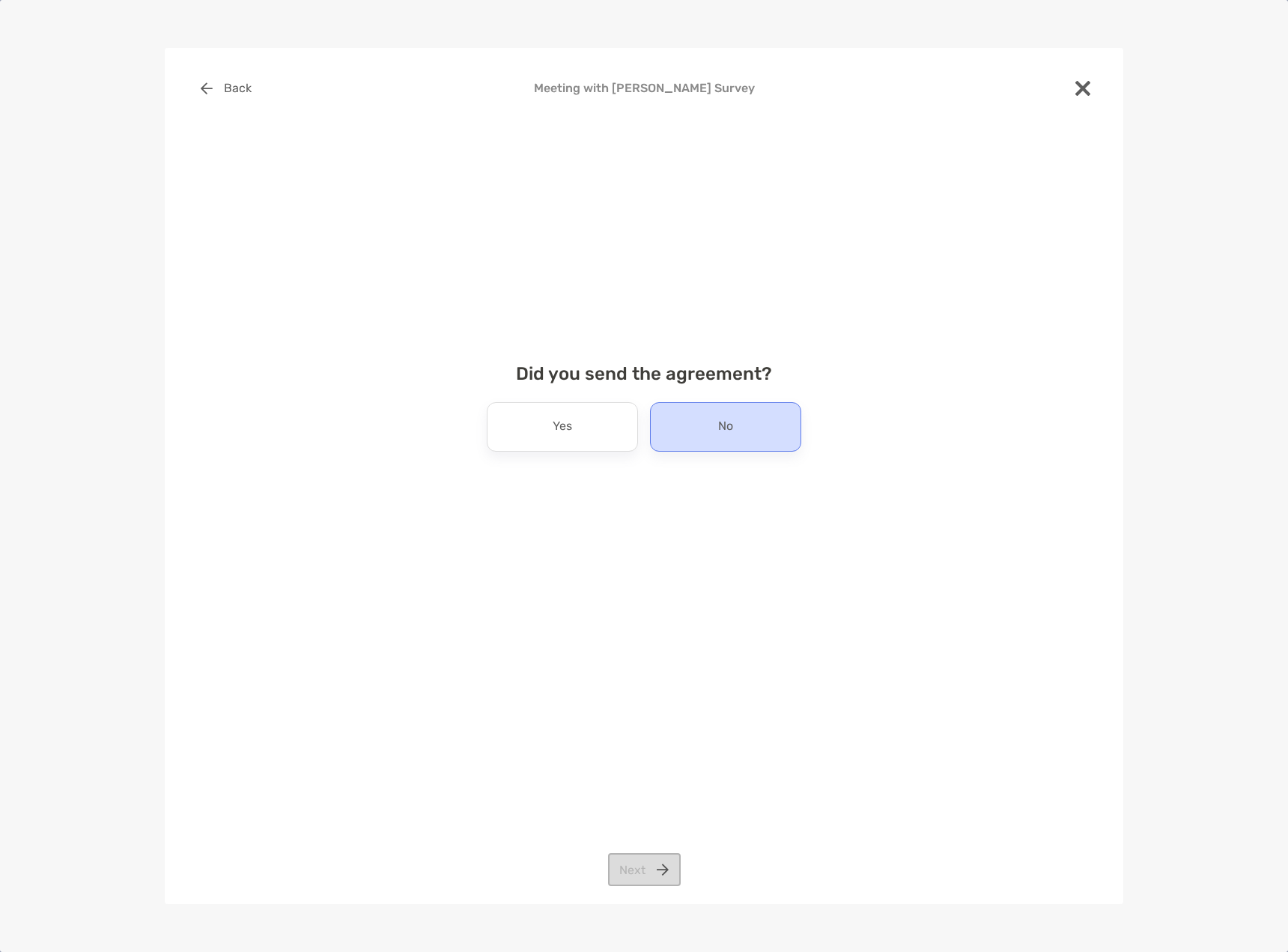
click at [687, 434] on div "No" at bounding box center [725, 427] width 151 height 50
click at [651, 872] on button "Next" at bounding box center [644, 869] width 72 height 33
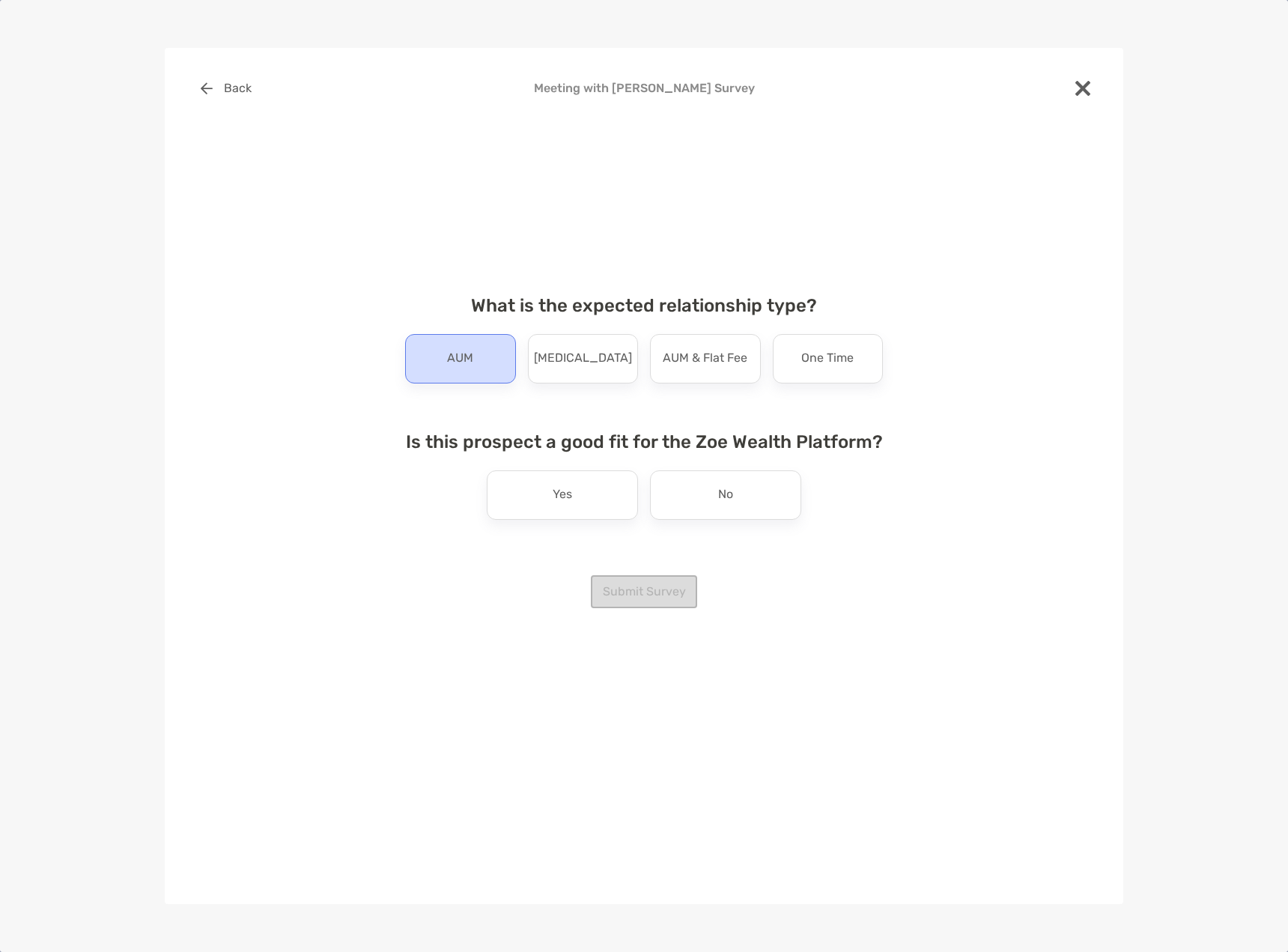
click at [470, 374] on div "AUM" at bounding box center [460, 358] width 111 height 50
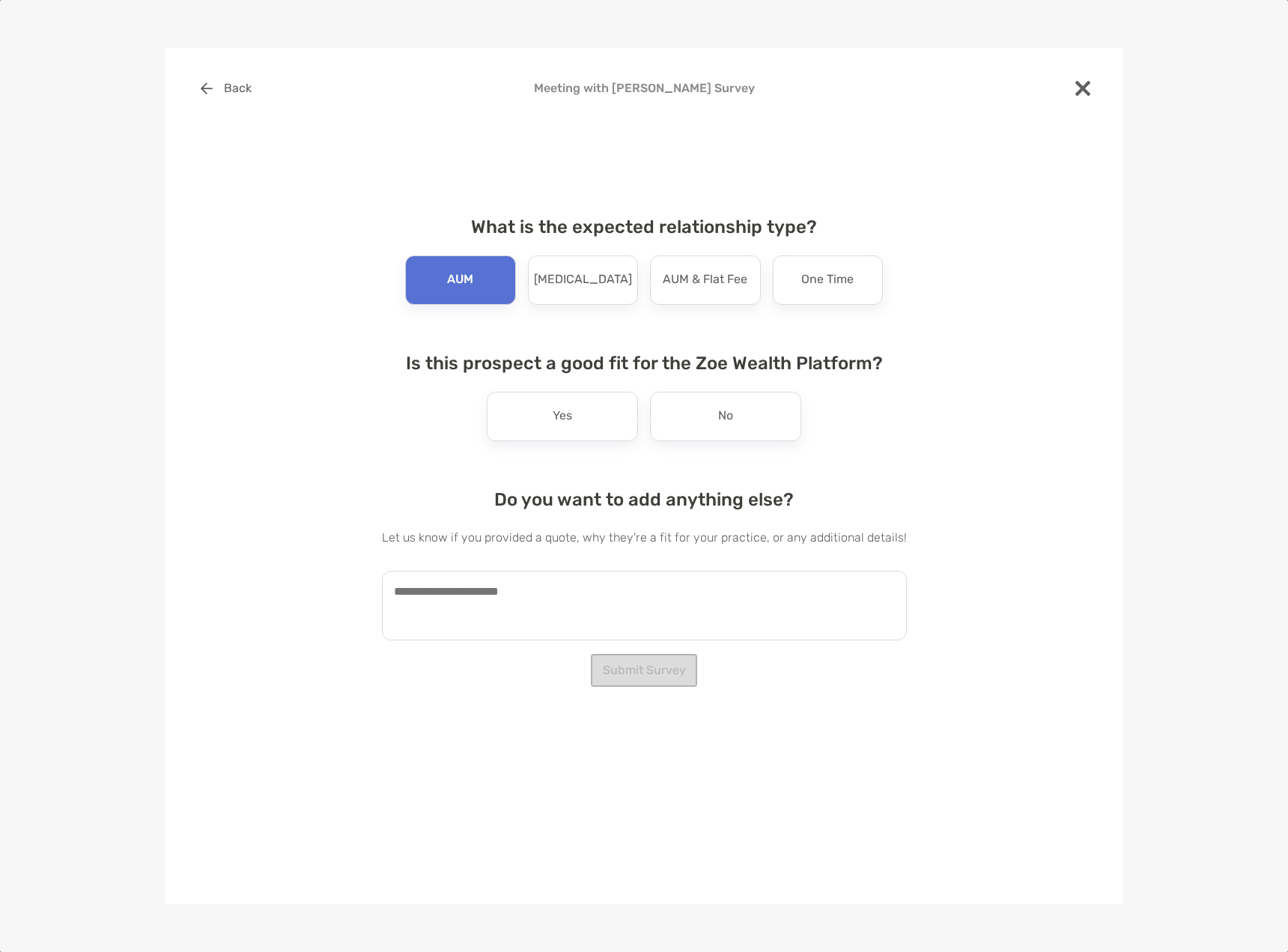
click at [565, 522] on div "Do you want to add anything else? Let us know if you provided a quote, why they…" at bounding box center [644, 564] width 525 height 151
click at [554, 438] on div "Yes" at bounding box center [562, 416] width 151 height 50
click at [623, 675] on button "Submit Survey" at bounding box center [644, 670] width 106 height 33
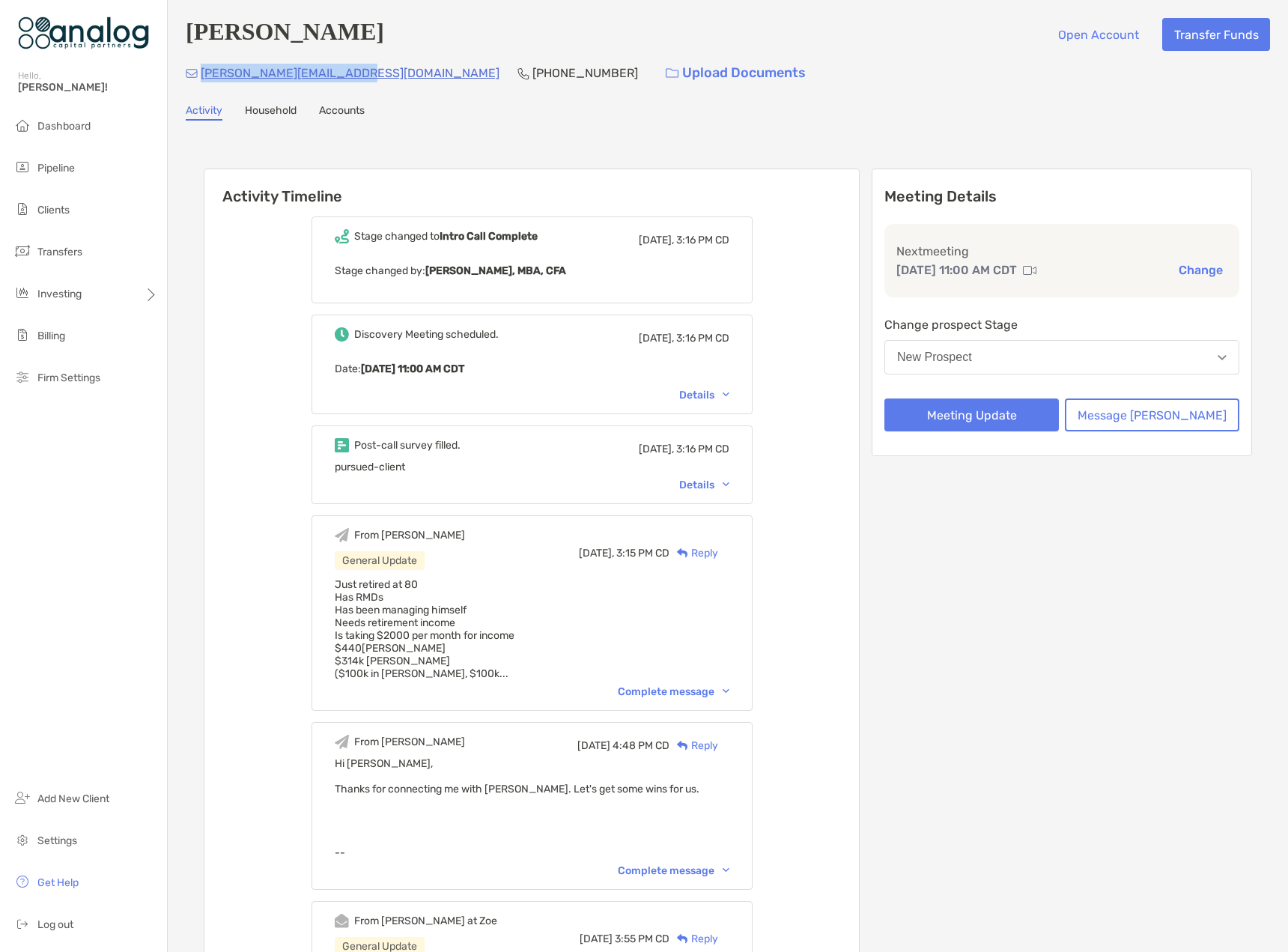
drag, startPoint x: 346, startPoint y: 67, endPoint x: 201, endPoint y: 75, distance: 145.2
click at [201, 75] on div "randy@dlarchitecture.net (214) 498-6352 Upload Documents" at bounding box center [728, 73] width 1084 height 32
copy p "randy@dlarchitecture.net"
